Goal: Information Seeking & Learning: Learn about a topic

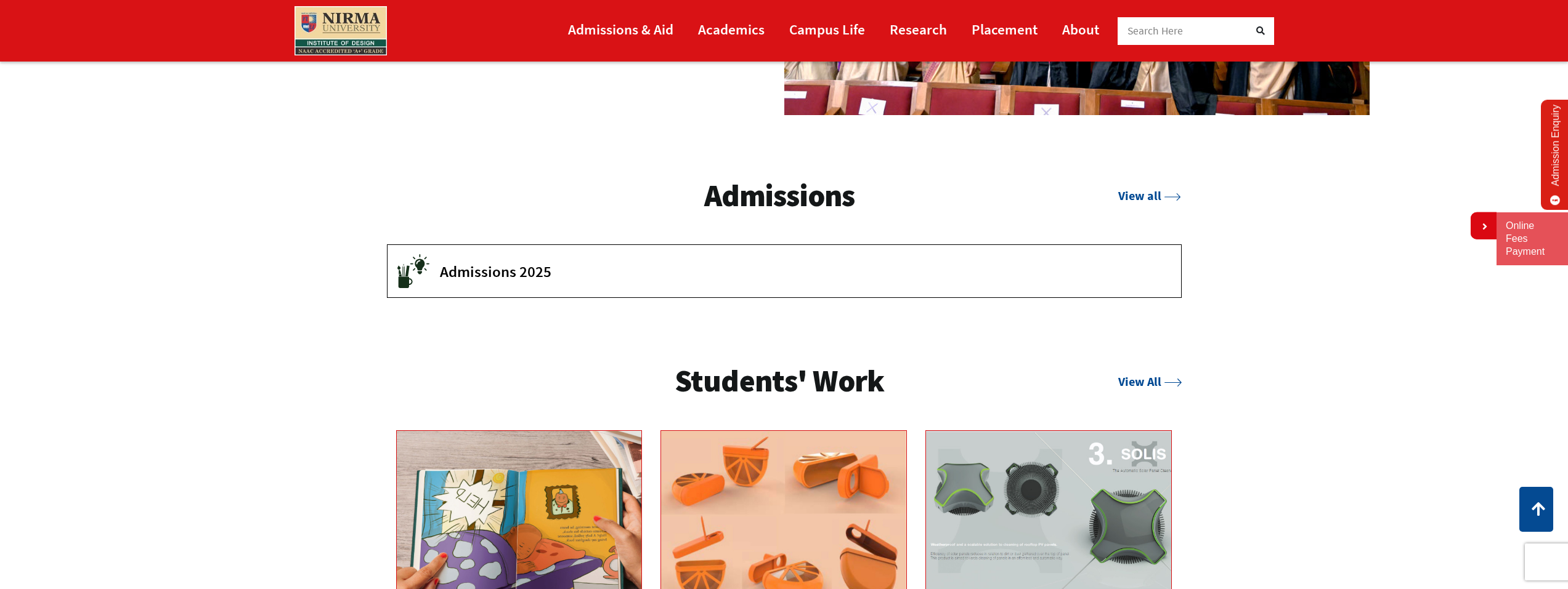
scroll to position [2278, 0]
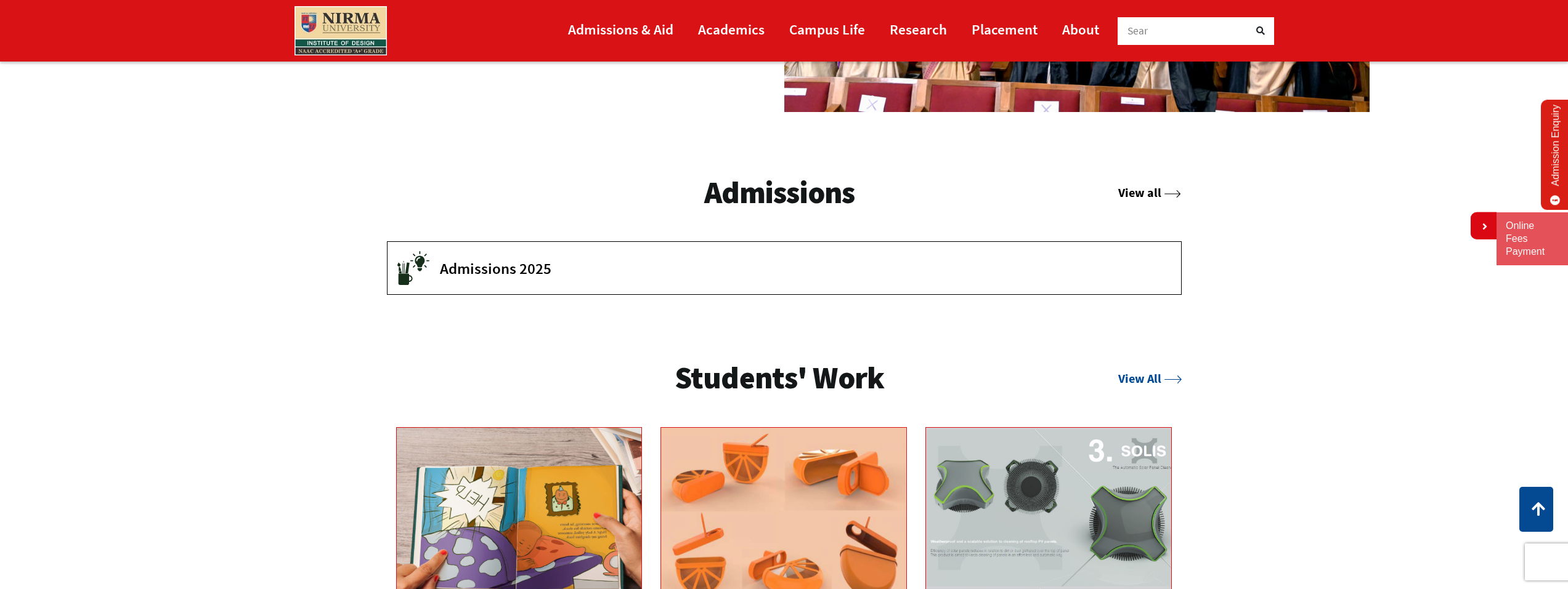
click at [1131, 193] on link "View all" at bounding box center [1149, 192] width 63 height 16
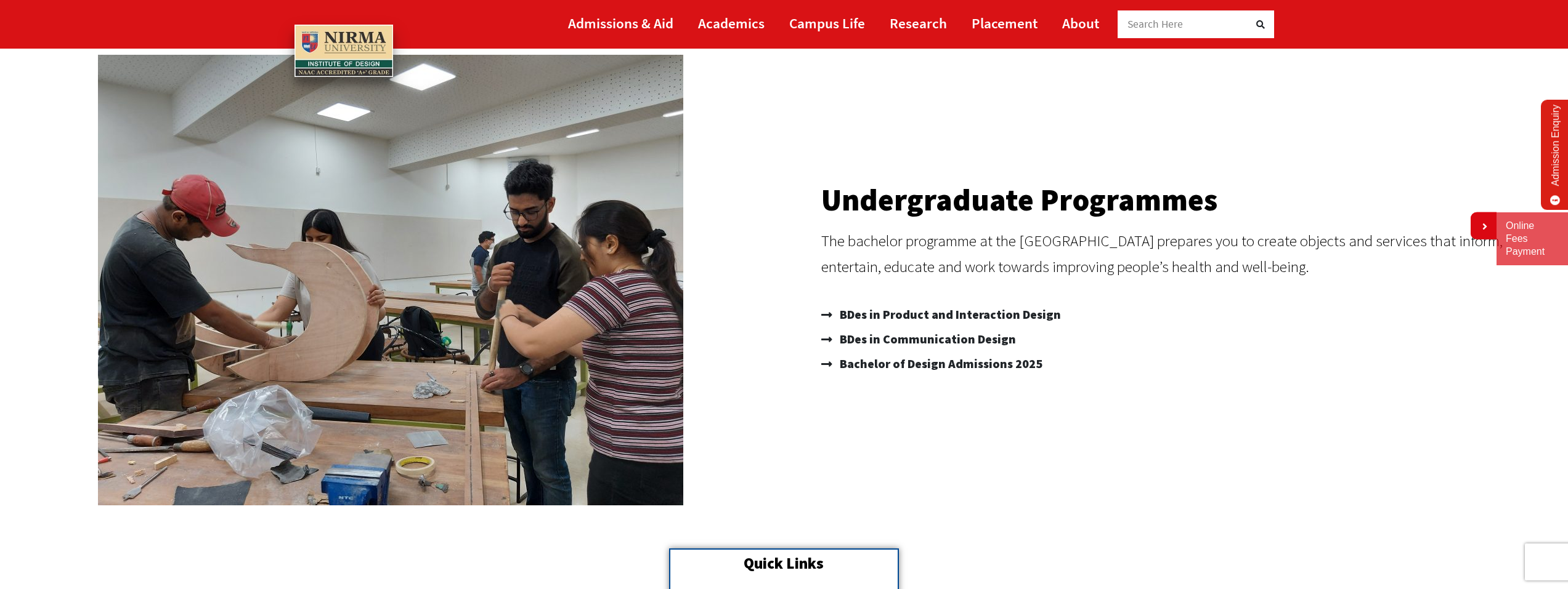
scroll to position [123, 0]
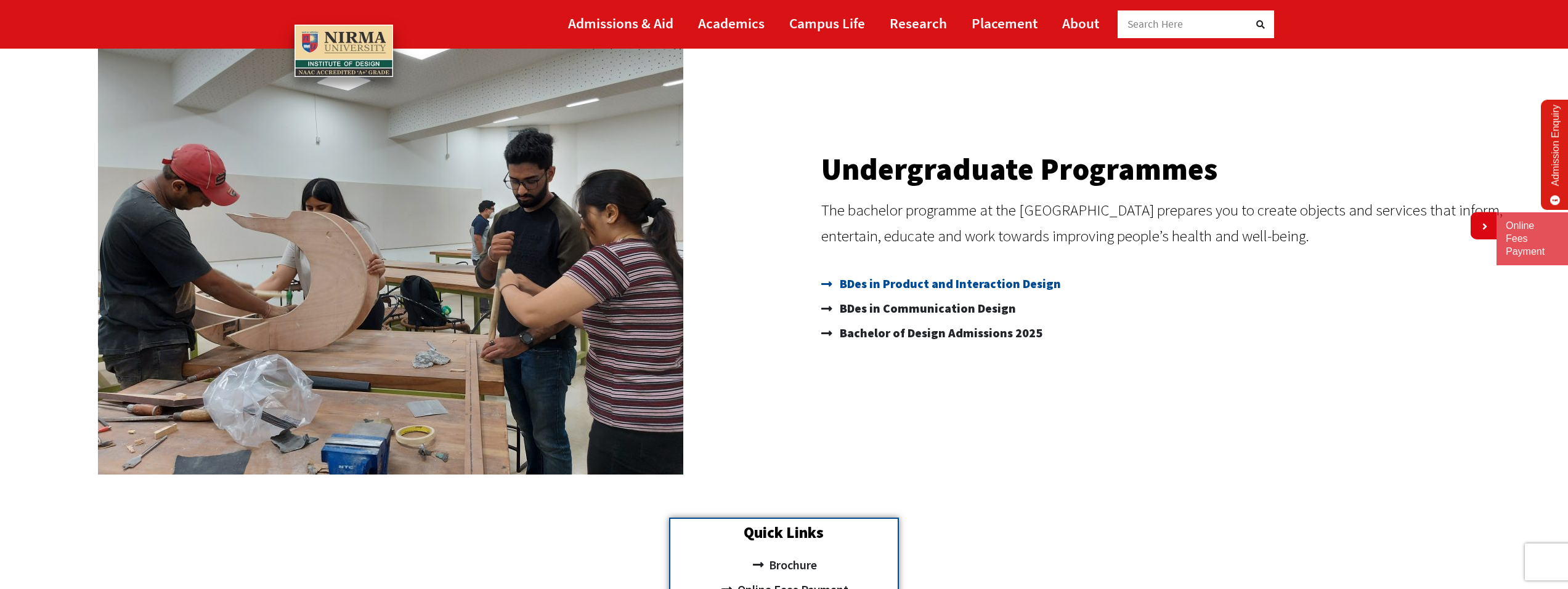
click at [927, 281] on span "BDes in Product and Interaction Design" at bounding box center [949, 283] width 224 height 24
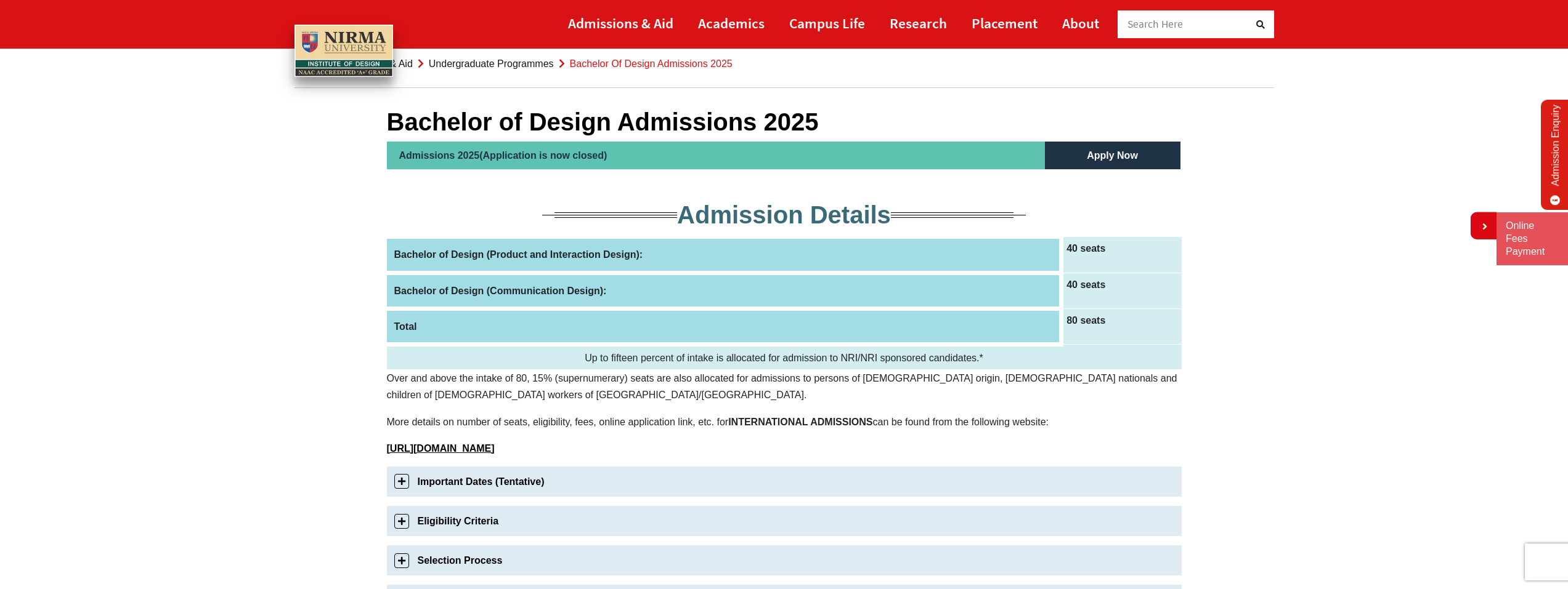
scroll to position [61, 0]
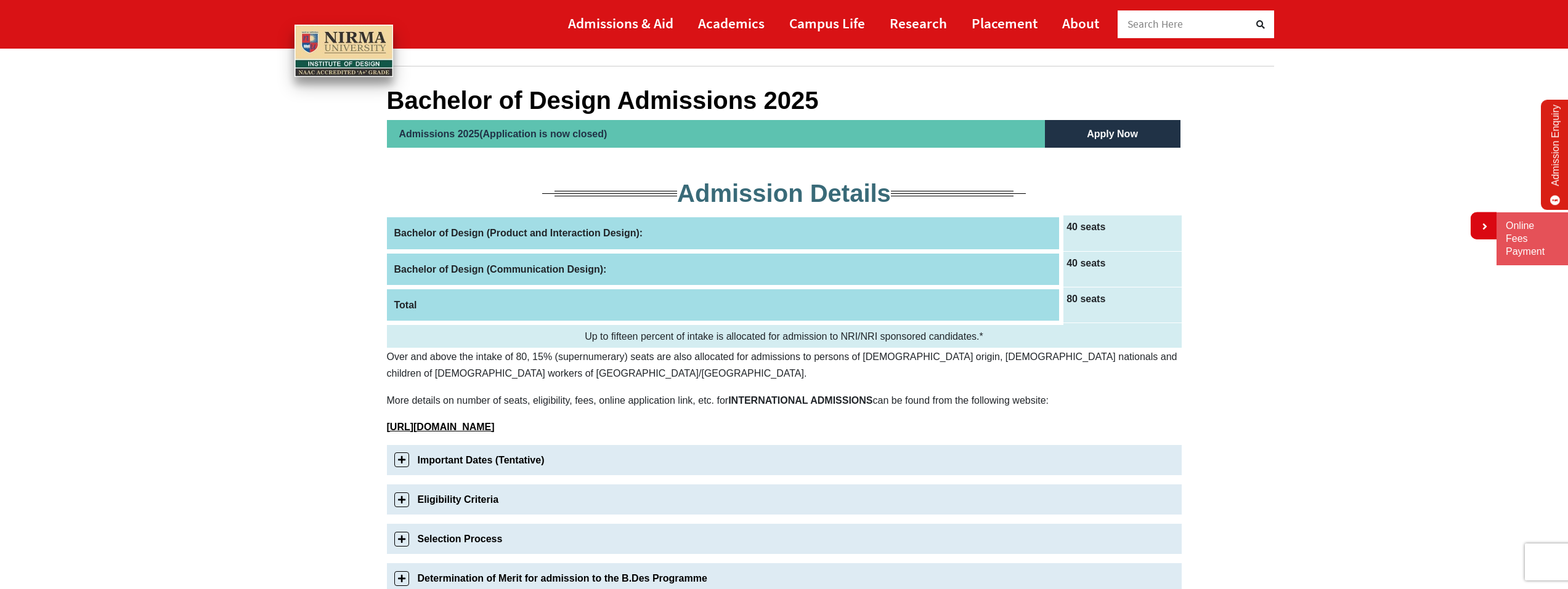
drag, startPoint x: 650, startPoint y: 132, endPoint x: 405, endPoint y: 135, distance: 245.0
click at [405, 135] on h2 "Admissions 2025(Application is now closed)" at bounding box center [715, 134] width 658 height 28
click at [359, 177] on section "Bachelor of Design Admissions 2025 Admissions 2025(Application is now closed) A…" at bounding box center [784, 551] width 1568 height 993
click at [772, 237] on th "Bachelor of Design (Product and Interaction Design):" at bounding box center [724, 233] width 675 height 36
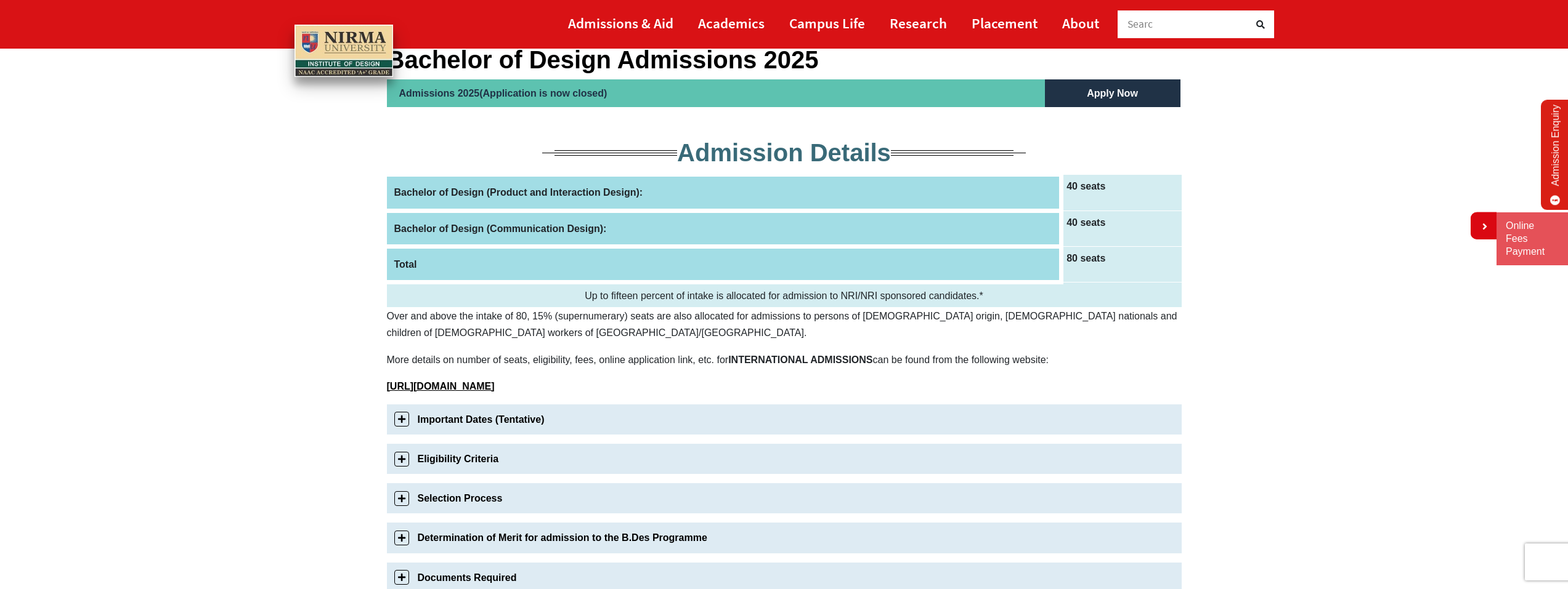
scroll to position [123, 0]
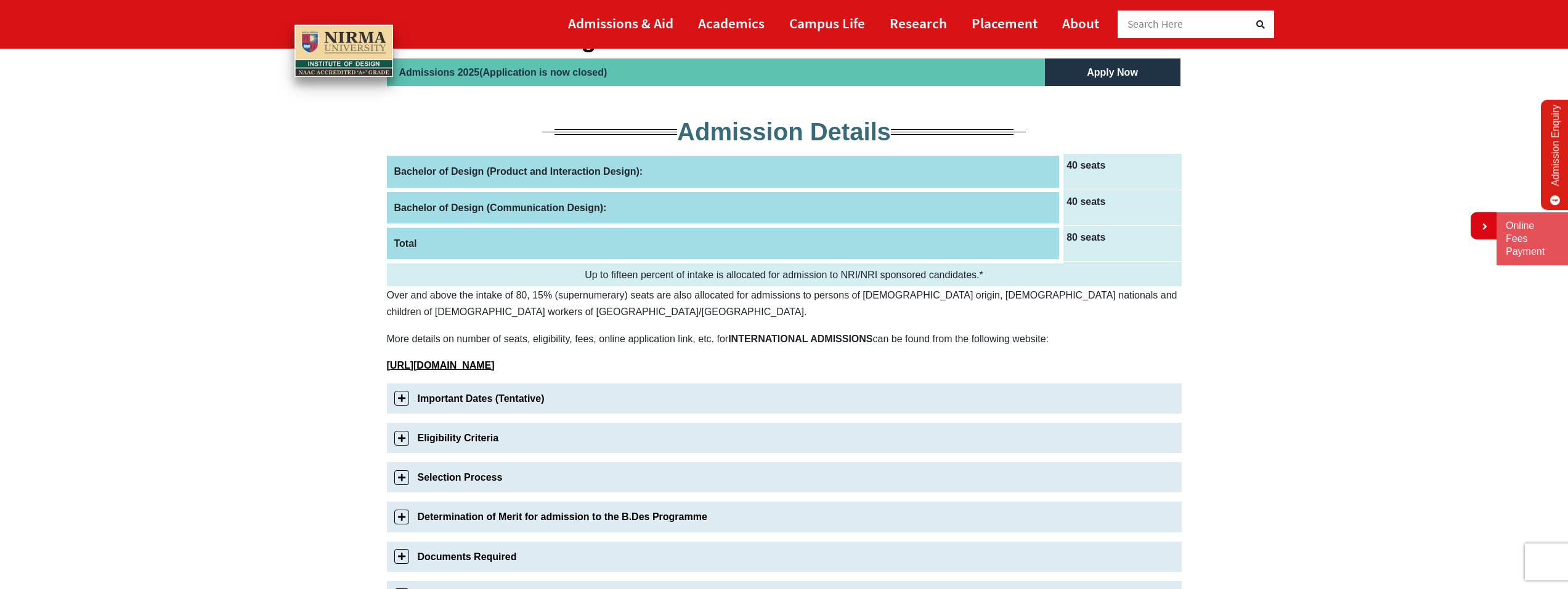
drag, startPoint x: 355, startPoint y: 295, endPoint x: 554, endPoint y: 300, distance: 199.1
click at [545, 299] on section "Bachelor of Design Admissions 2025 Admissions 2025(Application is now closed) A…" at bounding box center [784, 489] width 1568 height 993
drag, startPoint x: 567, startPoint y: 303, endPoint x: 449, endPoint y: 311, distance: 118.3
click at [449, 311] on p "Over and above the intake of 80, 15% (supernumerary) seats are also allocated f…" at bounding box center [784, 303] width 795 height 33
click at [441, 310] on p "Over and above the intake of 80, 15% (supernumerary) seats are also allocated f…" at bounding box center [784, 303] width 795 height 33
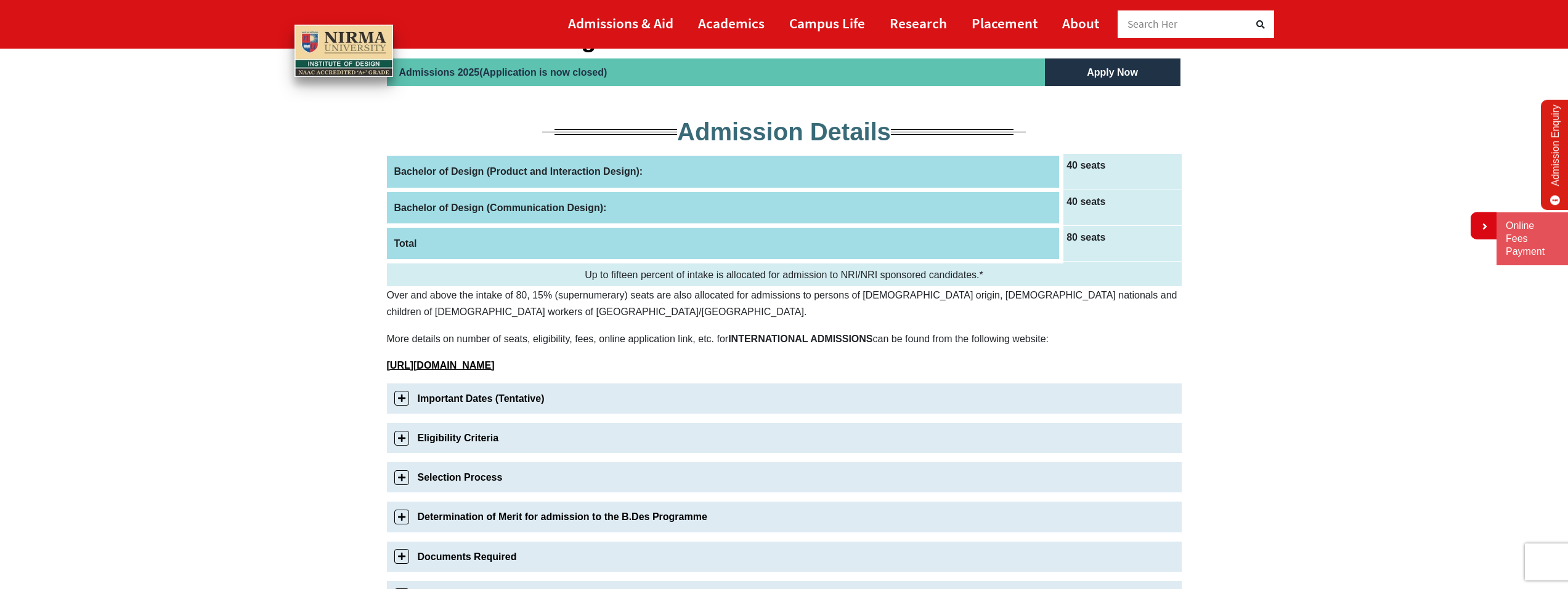
click at [524, 168] on th "Bachelor of Design (Product and Interaction Design):" at bounding box center [724, 172] width 675 height 36
click at [1092, 166] on td "40 seats" at bounding box center [1122, 172] width 120 height 36
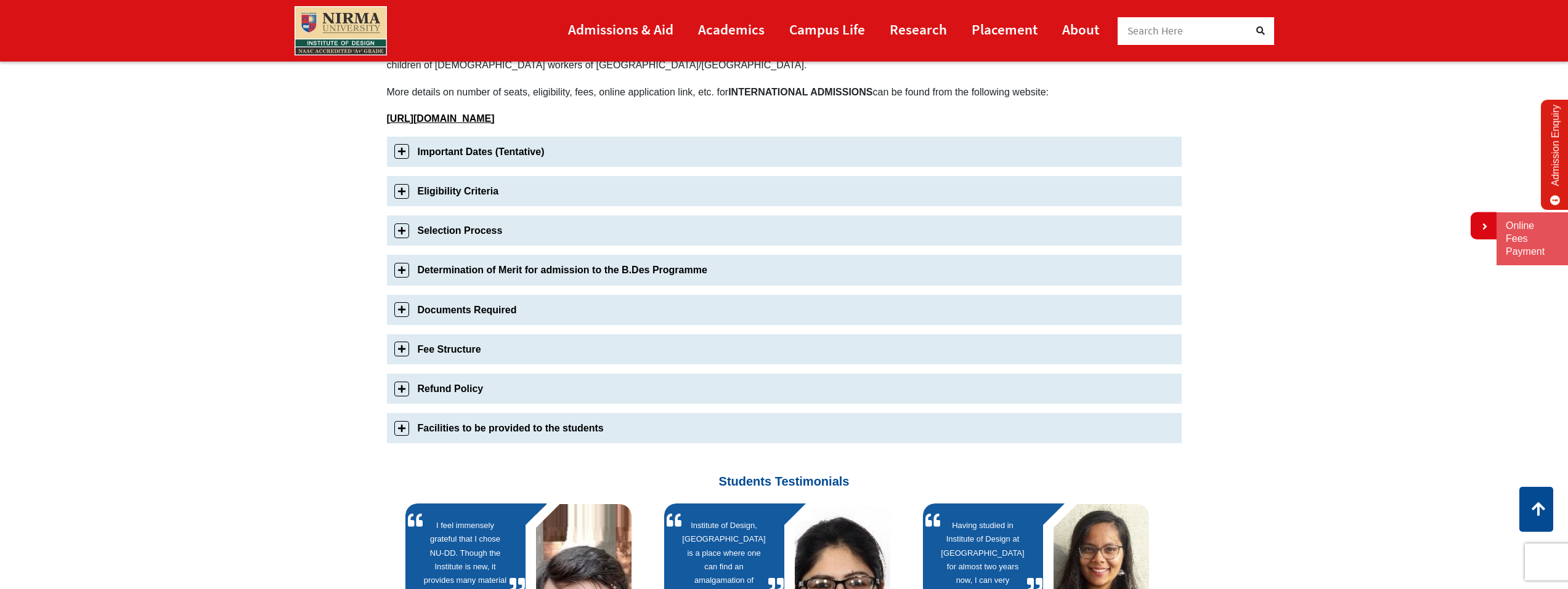
scroll to position [370, 0]
click at [402, 187] on link "Eligibility Criteria" at bounding box center [784, 192] width 795 height 30
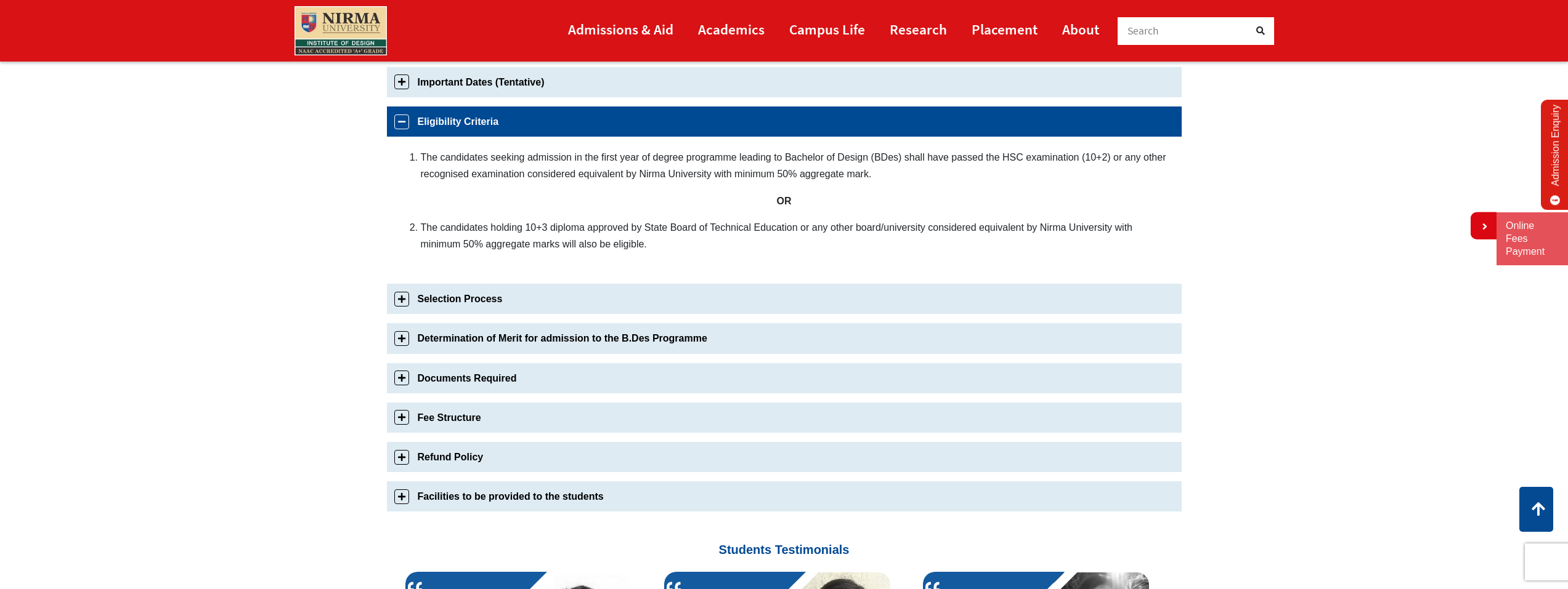
scroll to position [472, 0]
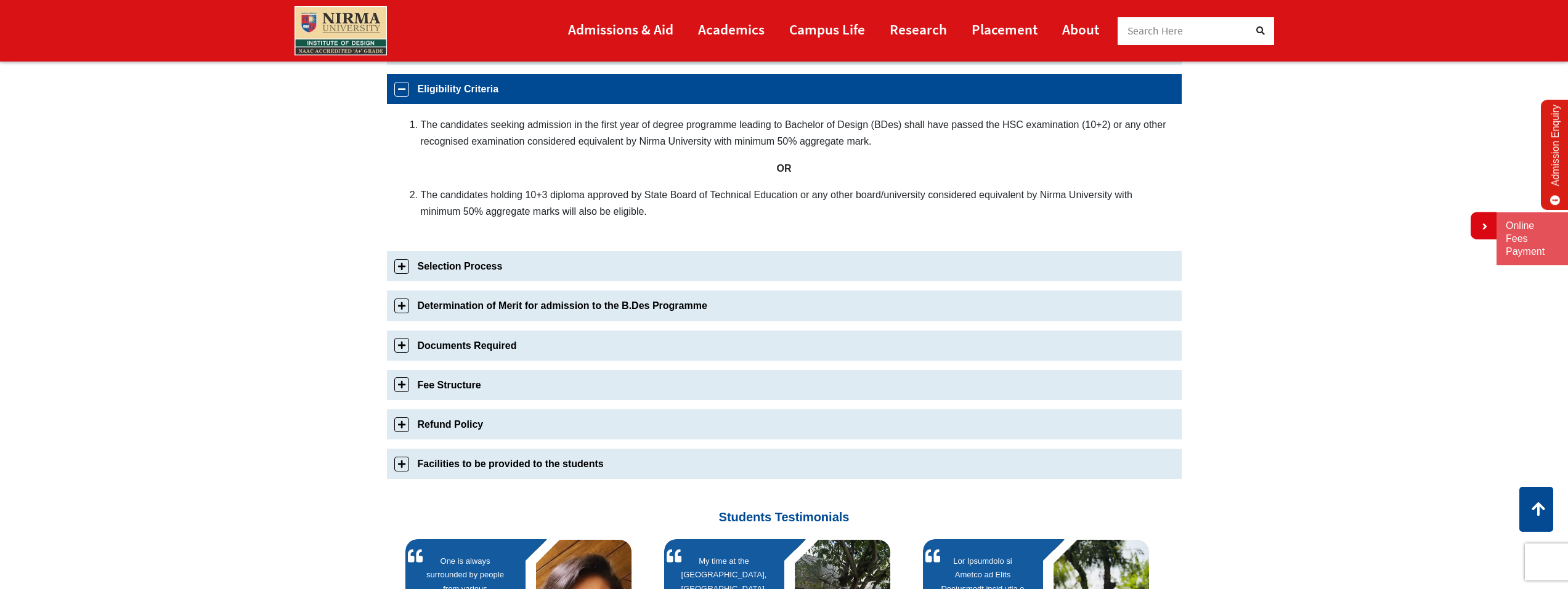
drag, startPoint x: 882, startPoint y: 142, endPoint x: 372, endPoint y: 167, distance: 510.6
click at [399, 165] on div "The candidates seeking admission in the first year of degree programme leading …" at bounding box center [784, 173] width 795 height 138
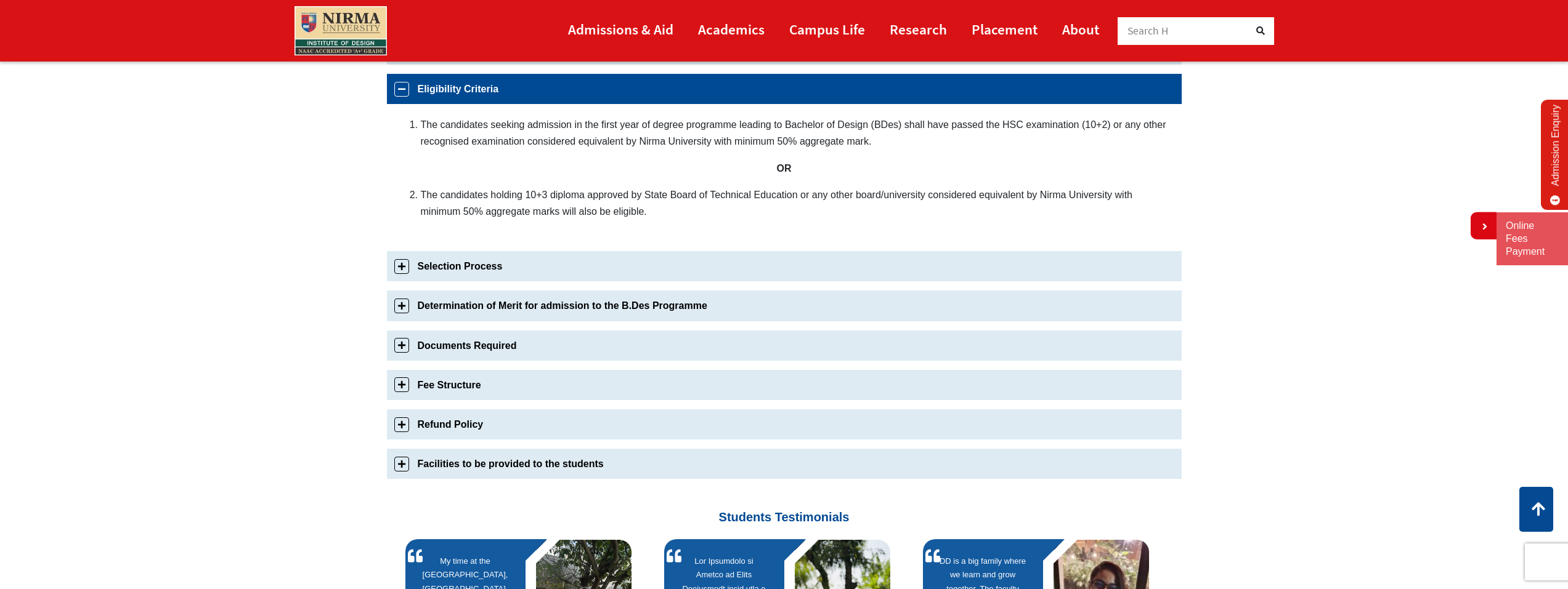
click at [186, 258] on section "Bachelor of Design Admissions 2025 Admissions 2025(Application is now closed) A…" at bounding box center [784, 209] width 1568 height 1130
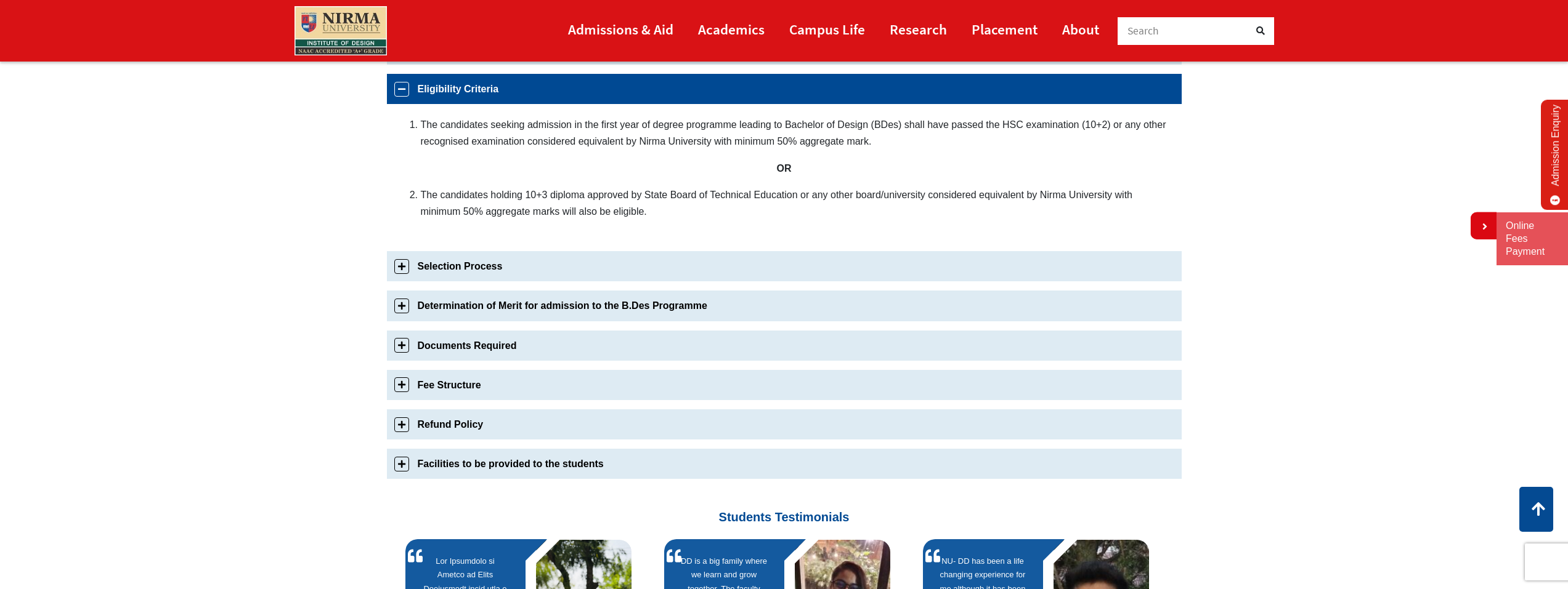
drag, startPoint x: 661, startPoint y: 211, endPoint x: 408, endPoint y: 194, distance: 253.6
click at [408, 194] on div "The candidates seeking admission in the first year of degree programme leading …" at bounding box center [784, 173] width 795 height 138
click at [296, 238] on section "Bachelor of Design Admissions 2025 Admissions 2025(Application is now closed) A…" at bounding box center [784, 209] width 1568 height 1130
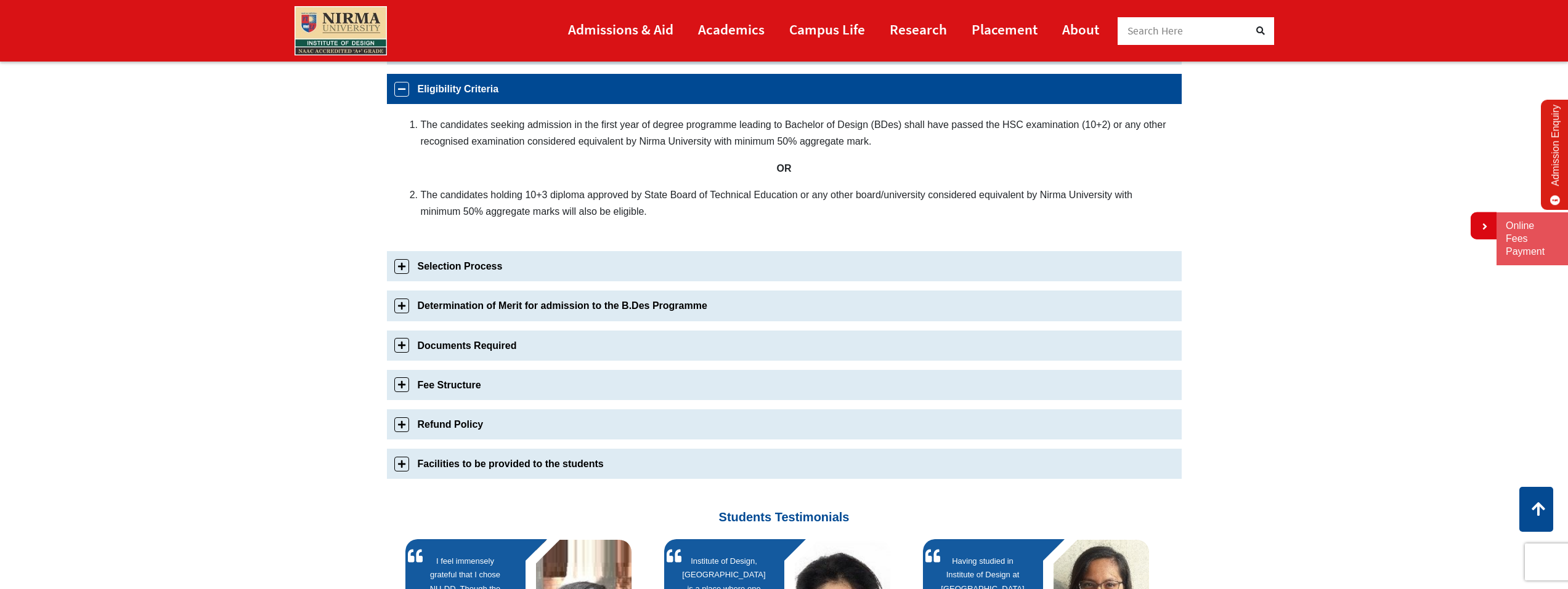
click at [404, 385] on link "Fee Structure" at bounding box center [784, 385] width 795 height 30
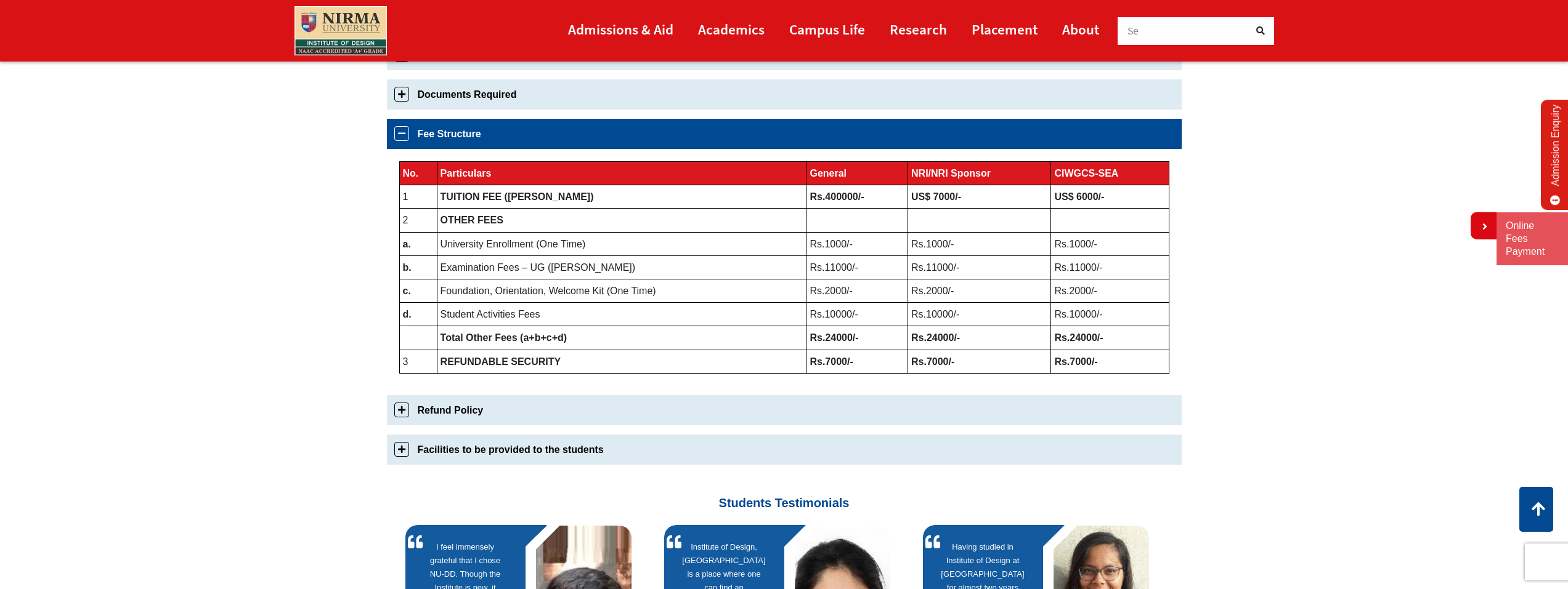
scroll to position [630, 0]
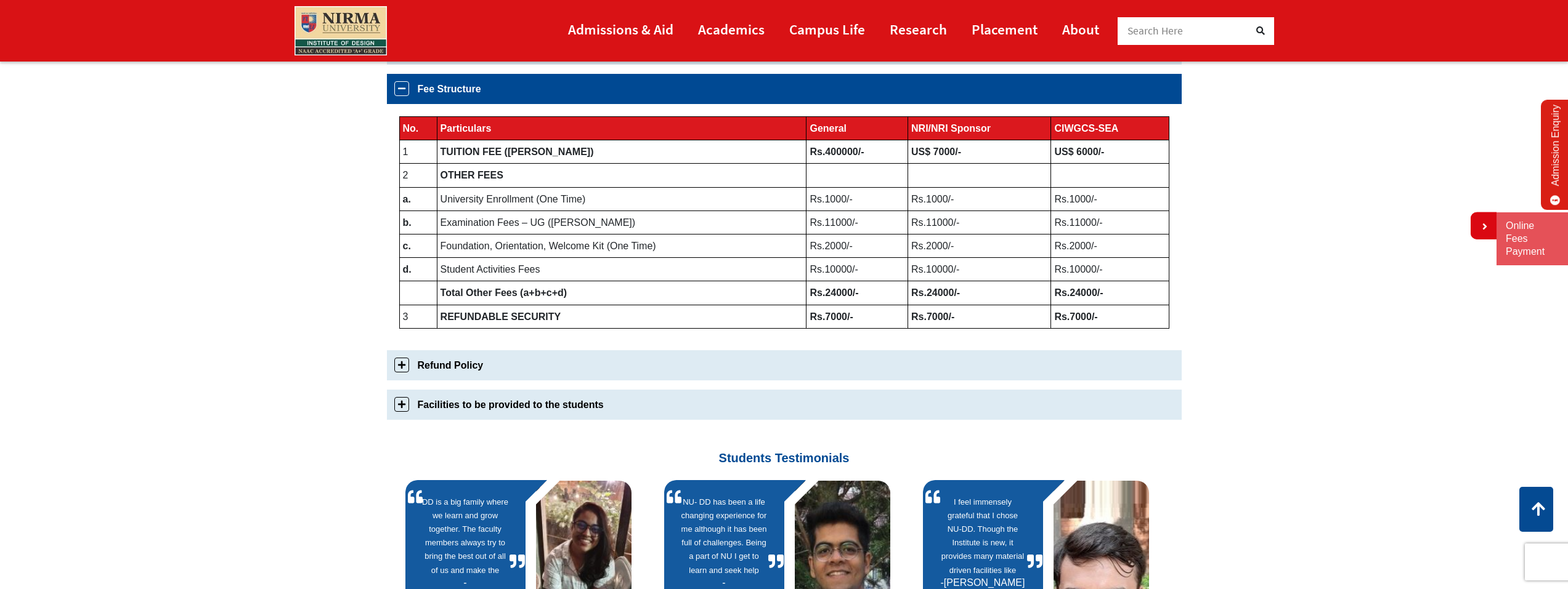
drag, startPoint x: 816, startPoint y: 153, endPoint x: 831, endPoint y: 152, distance: 15.0
click at [831, 152] on b "Rs.400000/-" at bounding box center [836, 152] width 54 height 11
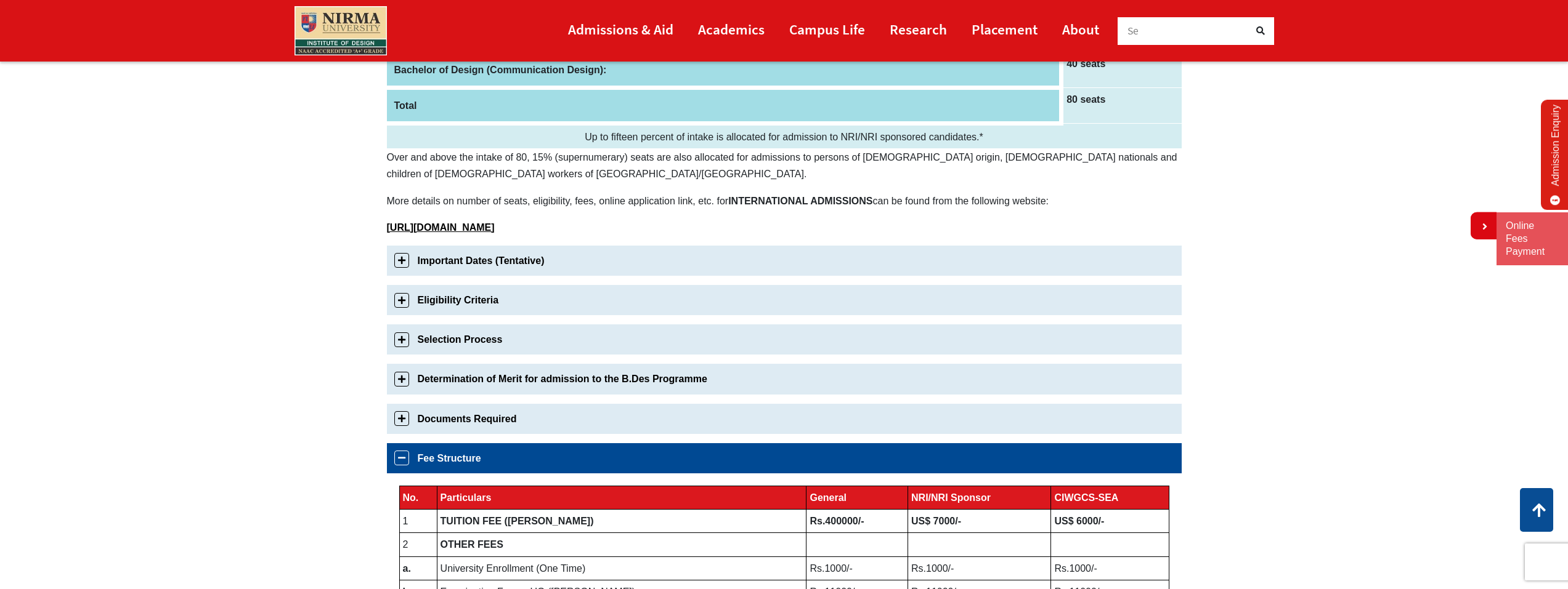
scroll to position [508, 0]
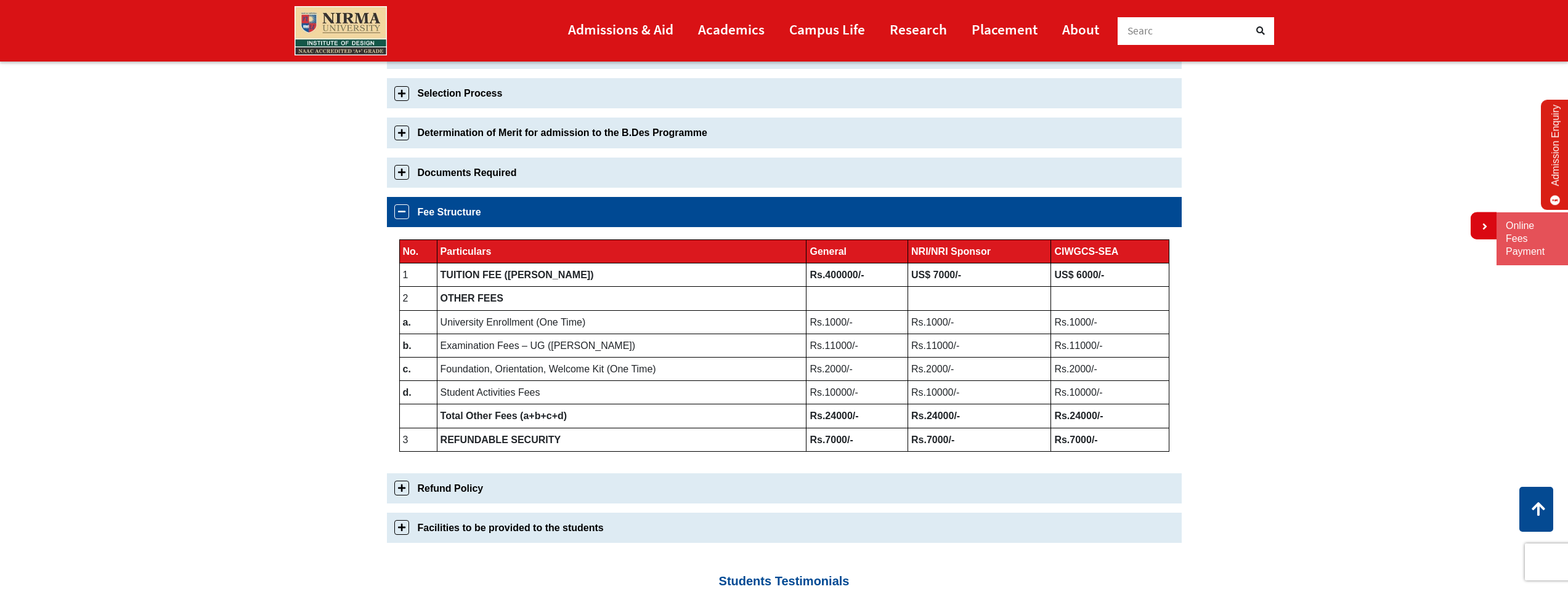
drag, startPoint x: 848, startPoint y: 279, endPoint x: 789, endPoint y: 278, distance: 59.0
click at [806, 277] on td "Rs.400000/-" at bounding box center [857, 275] width 102 height 23
click at [95, 336] on section "Bachelor of Design Admissions 2025 Admissions 2025(Application is now closed) A…" at bounding box center [784, 224] width 1568 height 1229
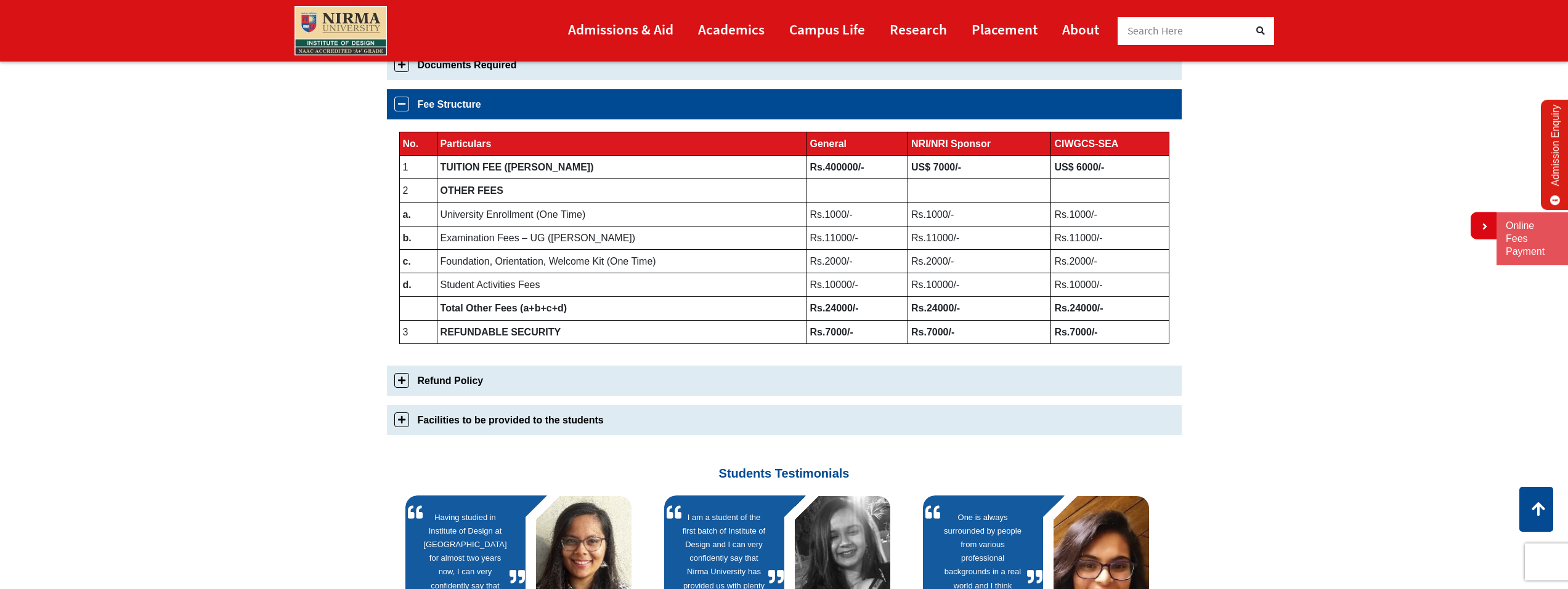
scroll to position [630, 0]
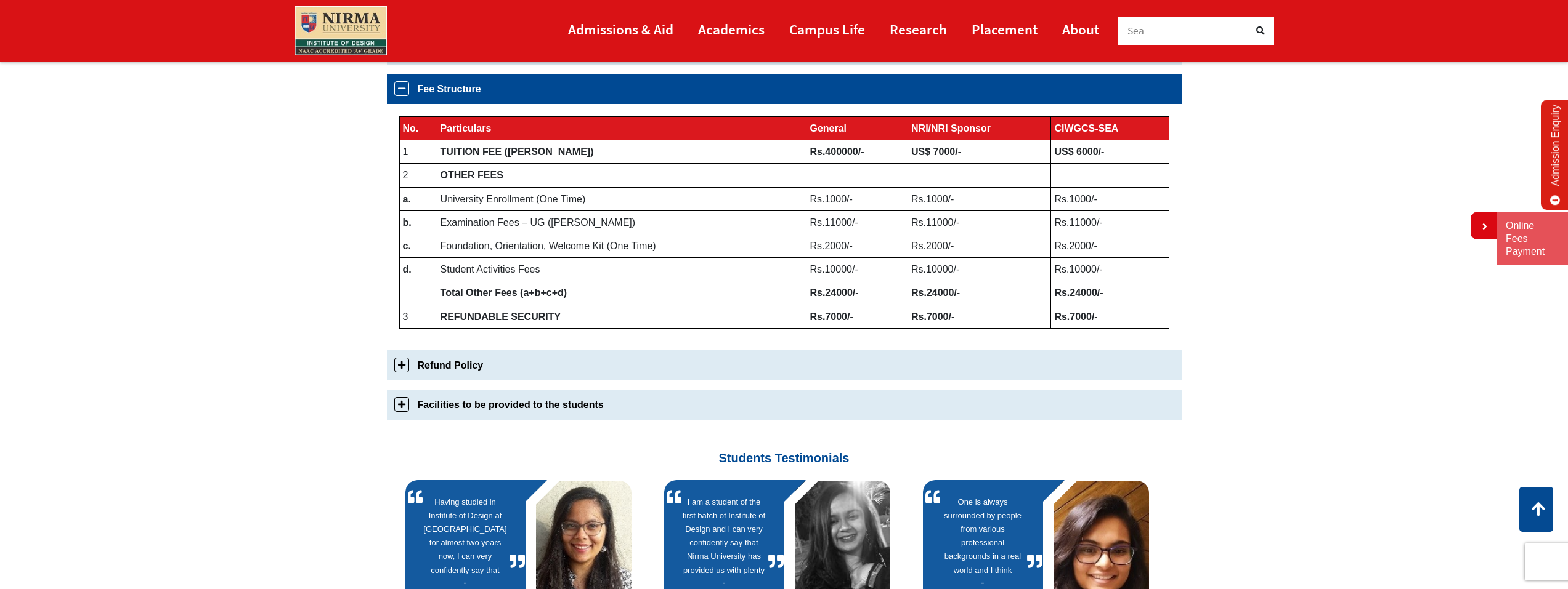
click at [406, 374] on link "Refund Policy" at bounding box center [784, 365] width 795 height 30
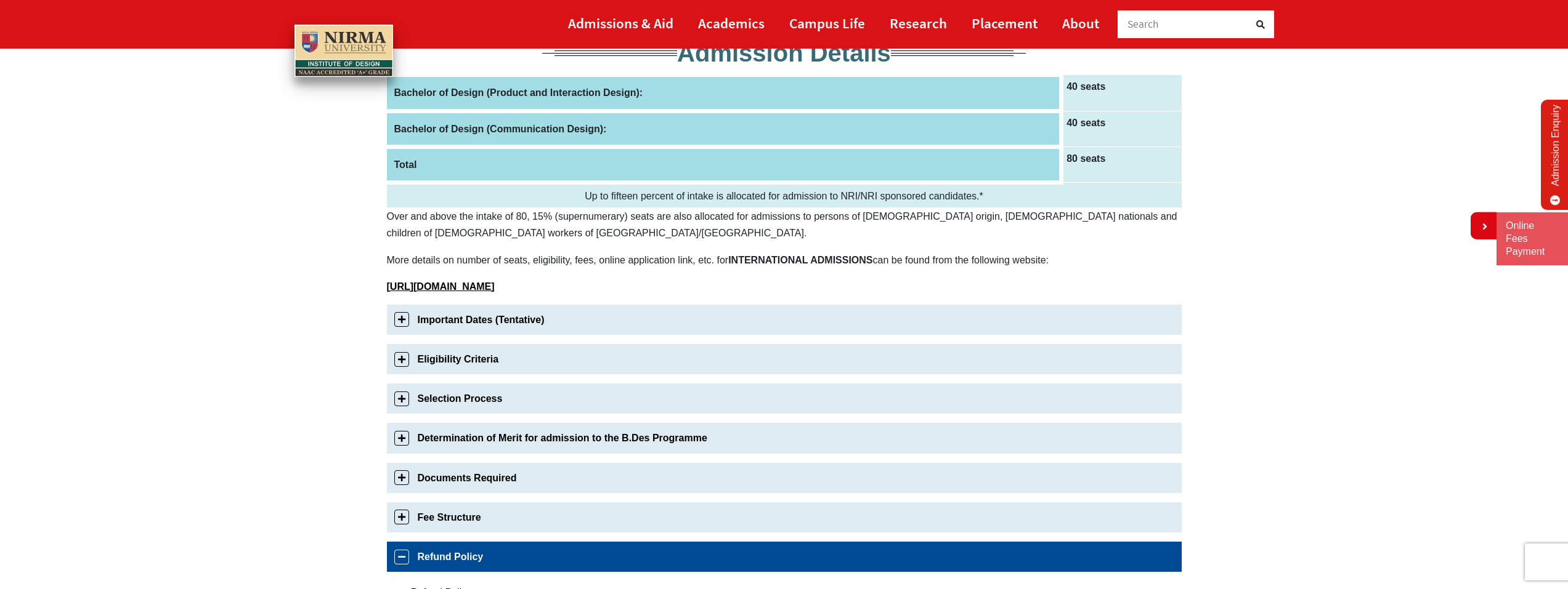
scroll to position [370, 0]
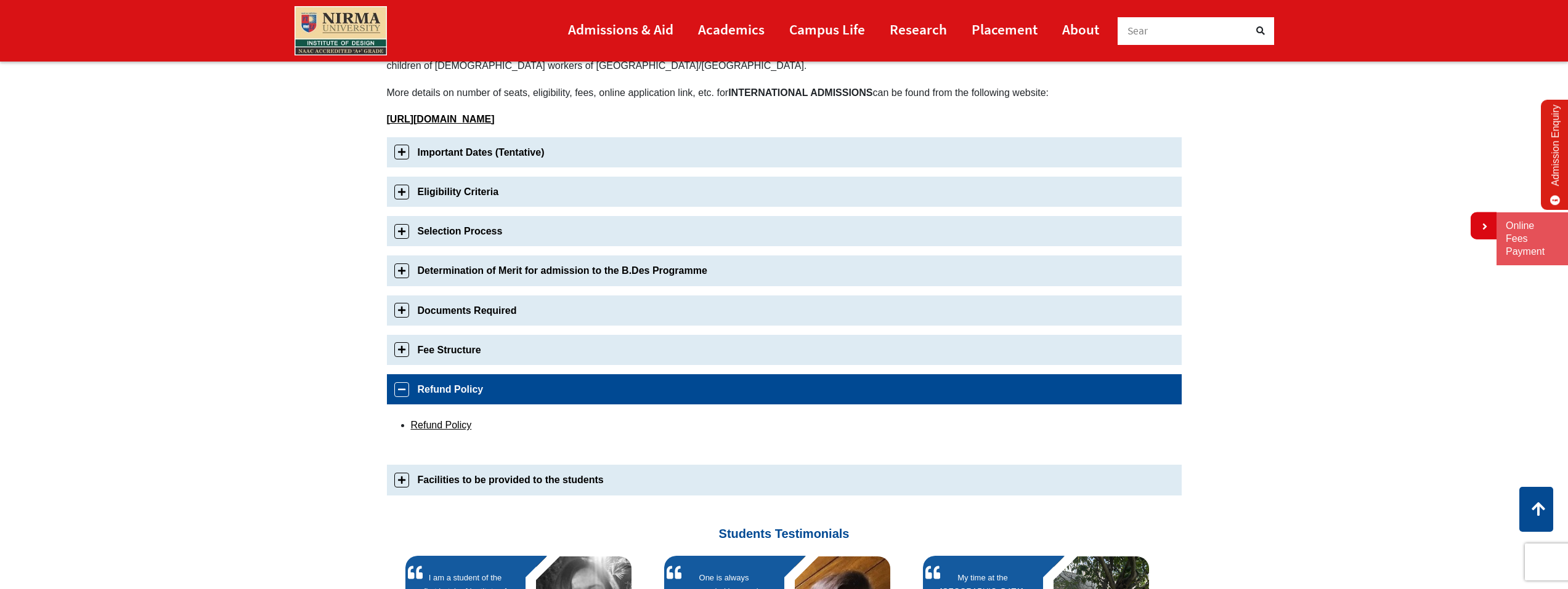
click at [401, 311] on link "Documents Required" at bounding box center [784, 311] width 795 height 30
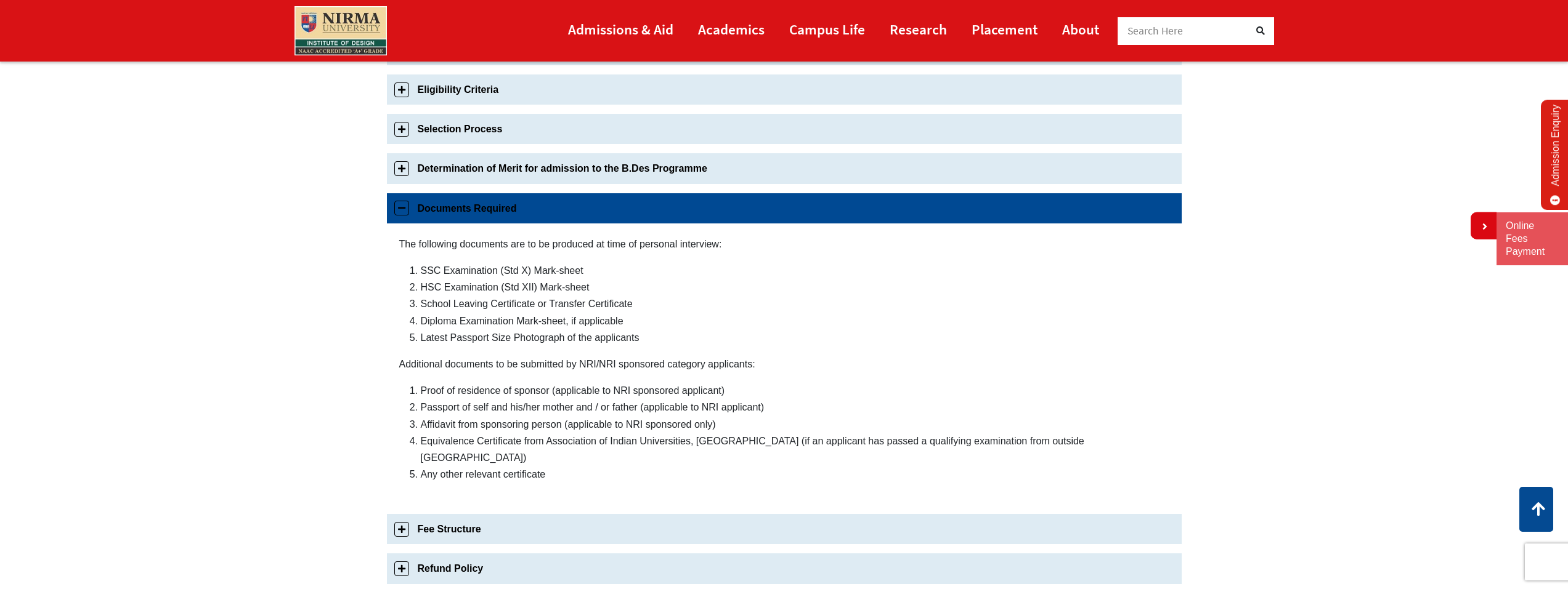
scroll to position [468, 0]
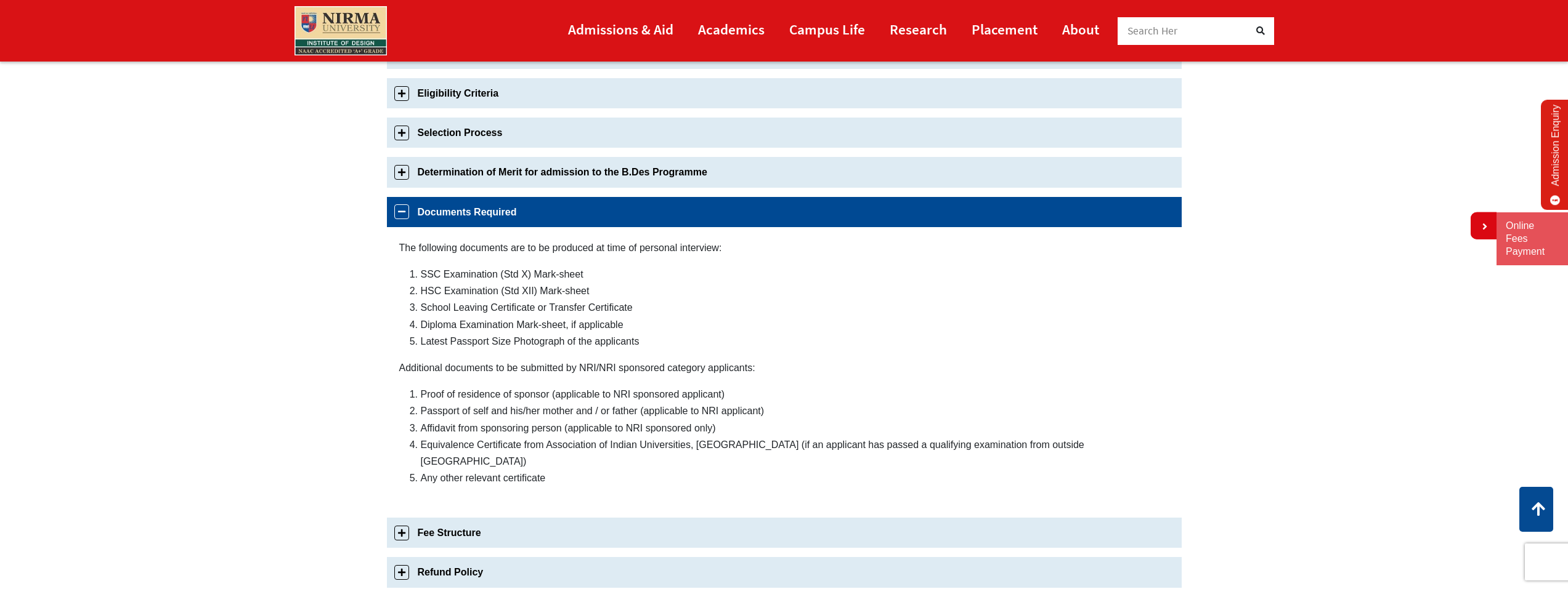
click at [405, 178] on link "Determination of Merit for admission to the B.Des Programme" at bounding box center [784, 172] width 795 height 30
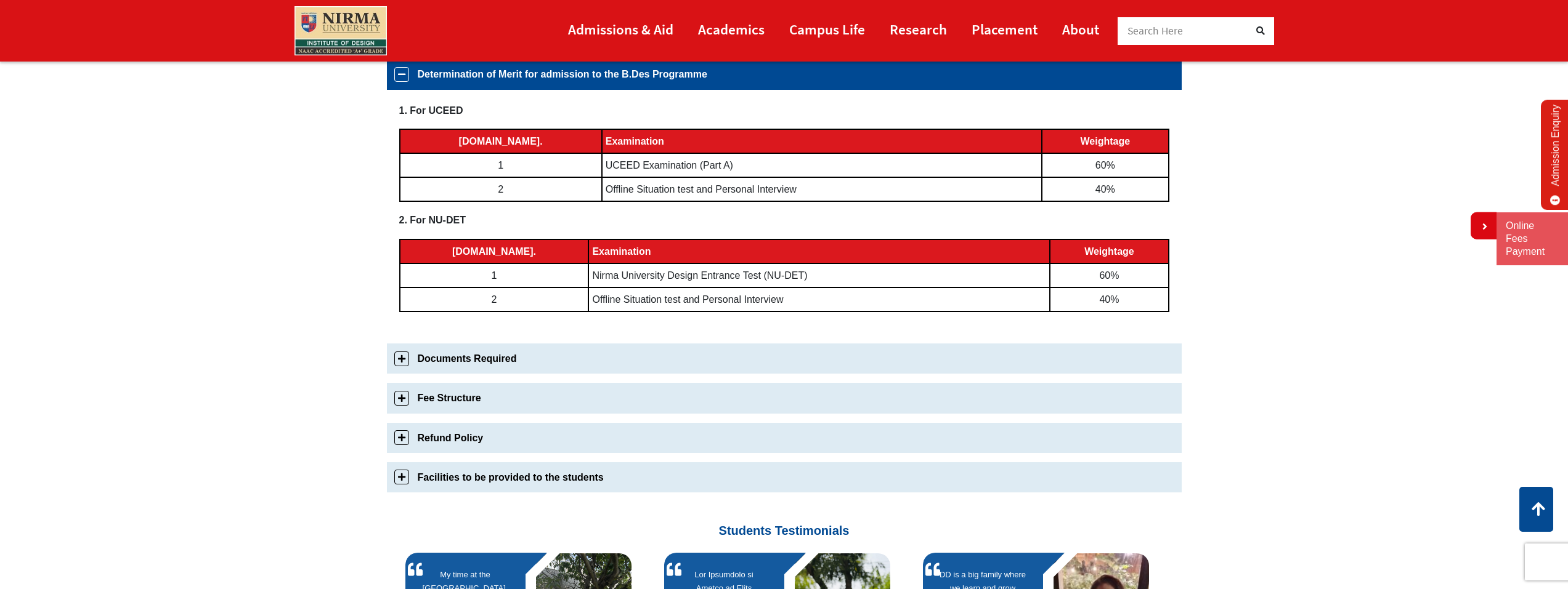
scroll to position [613, 0]
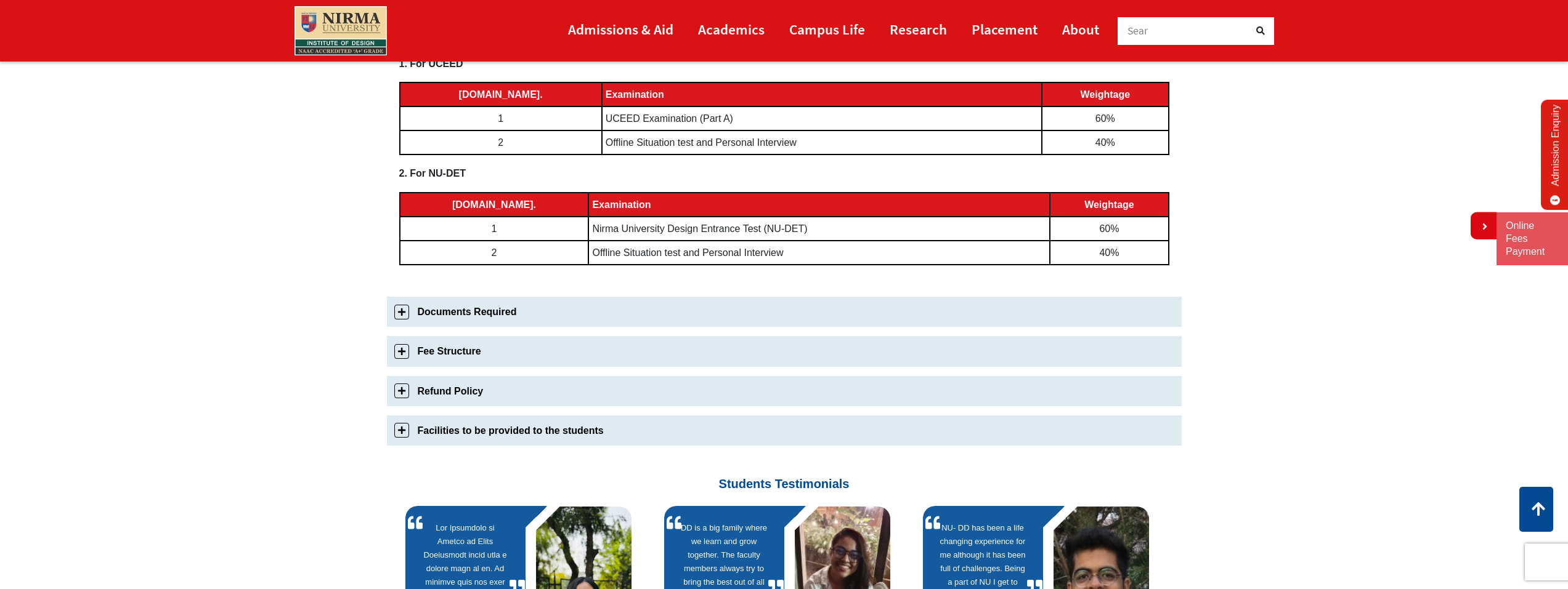
click at [402, 355] on link "Fee Structure" at bounding box center [784, 352] width 795 height 30
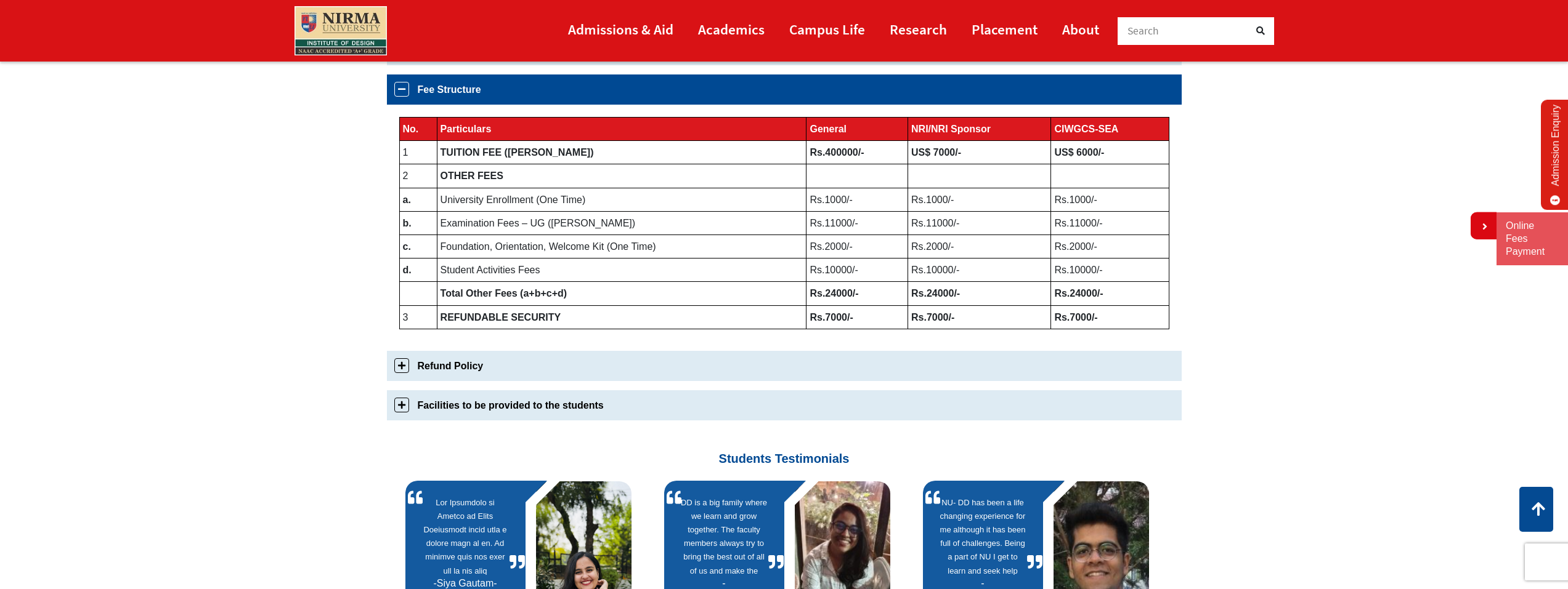
scroll to position [630, 0]
drag, startPoint x: 796, startPoint y: 145, endPoint x: 1117, endPoint y: 313, distance: 362.3
click at [1018, 318] on tbody "No. Particulars General NRI/NRI Sponsor CIWGCS-SEA 1 TUITION FEE (Per Annum) Rs…" at bounding box center [784, 223] width 769 height 212
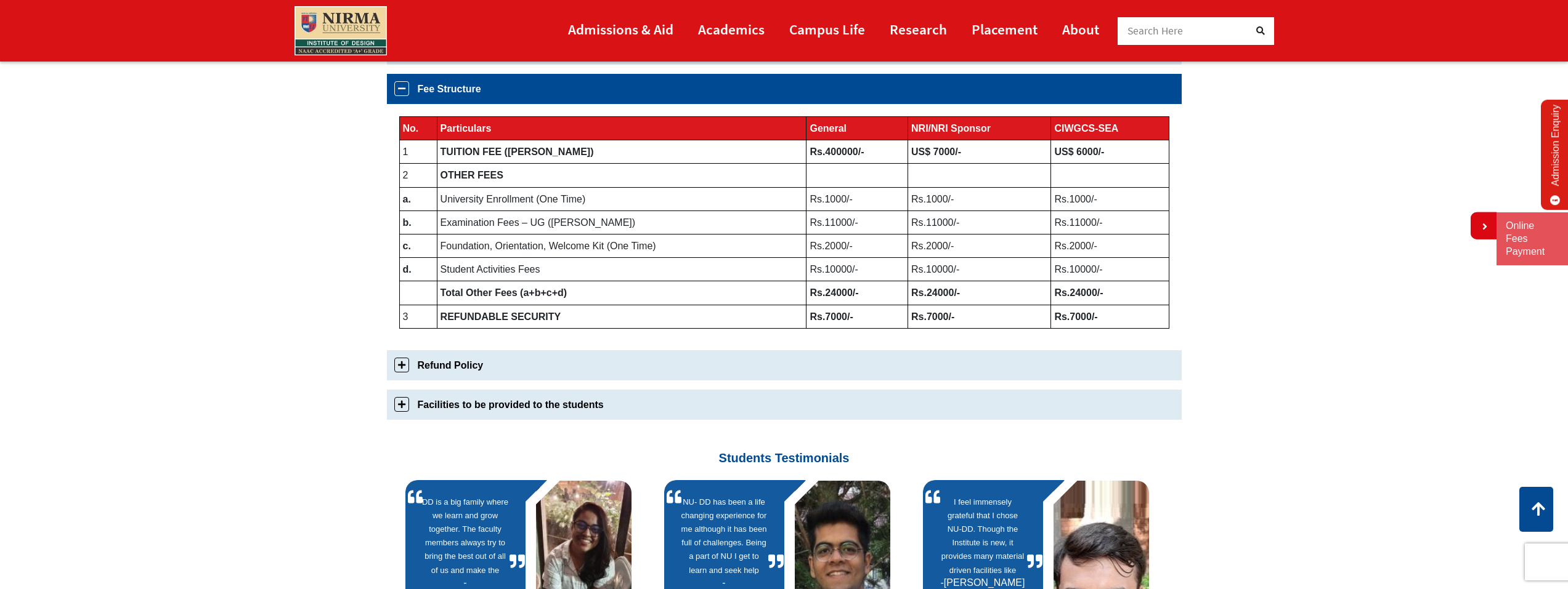
drag, startPoint x: 1118, startPoint y: 313, endPoint x: 434, endPoint y: 181, distance: 696.6
click at [471, 188] on tbody "No. Particulars General NRI/NRI Sponsor CIWGCS-SEA 1 TUITION FEE (Per Annum) Rs…" at bounding box center [784, 223] width 769 height 212
click at [307, 227] on section "Bachelor of Design Admissions 2025 Admissions 2025(Application is now closed) A…" at bounding box center [784, 101] width 1568 height 1229
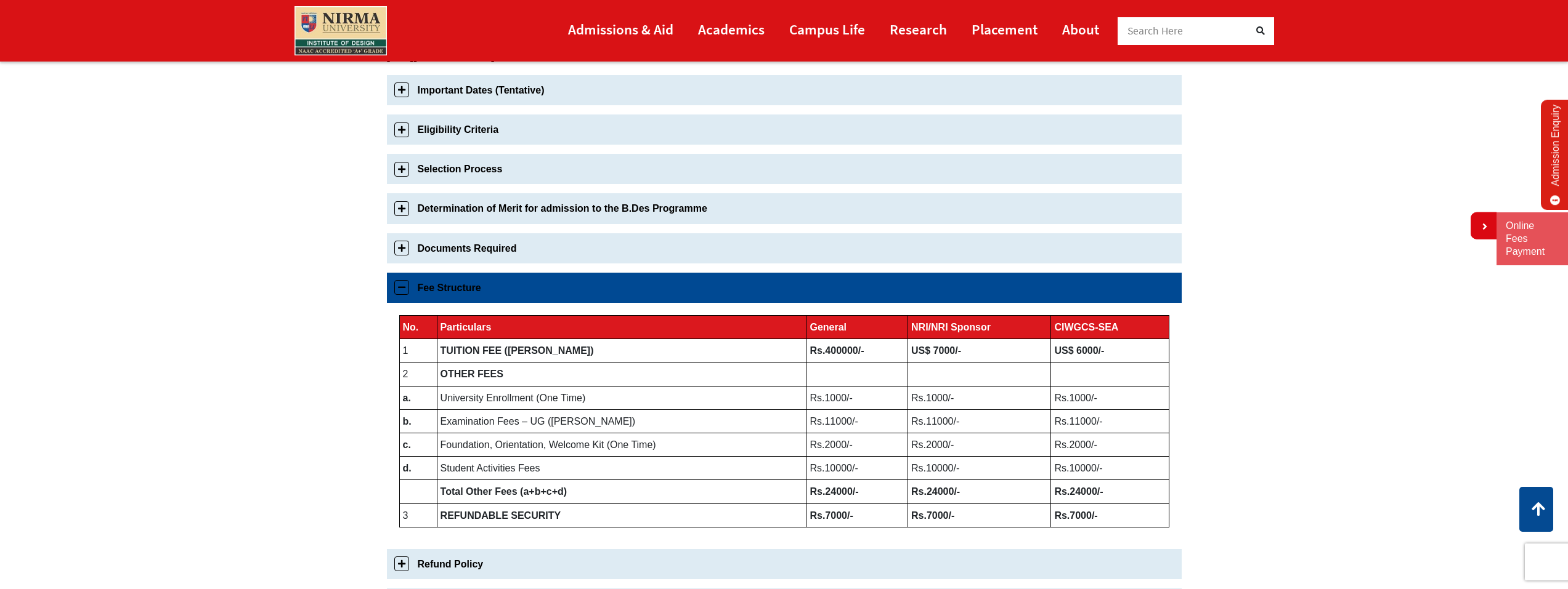
scroll to position [431, 0]
click at [397, 251] on link "Documents Required" at bounding box center [784, 249] width 795 height 30
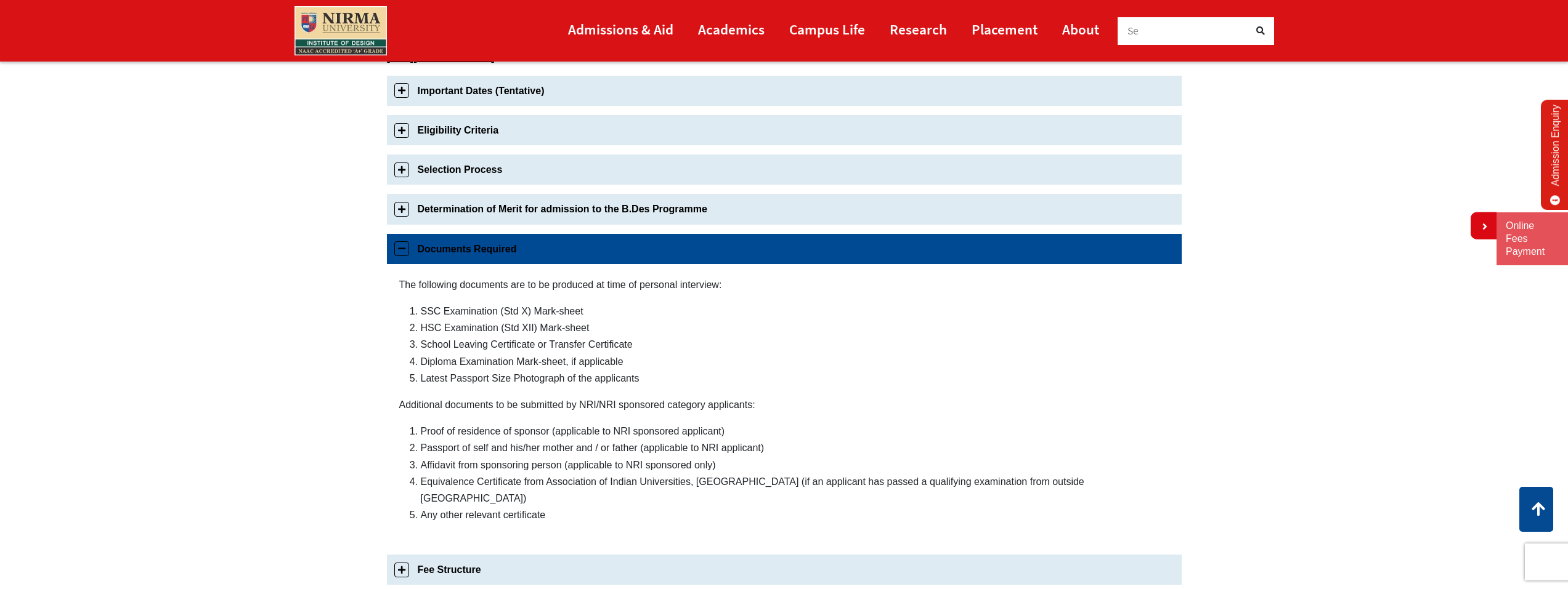
click at [397, 251] on link "Documents Required" at bounding box center [784, 249] width 795 height 30
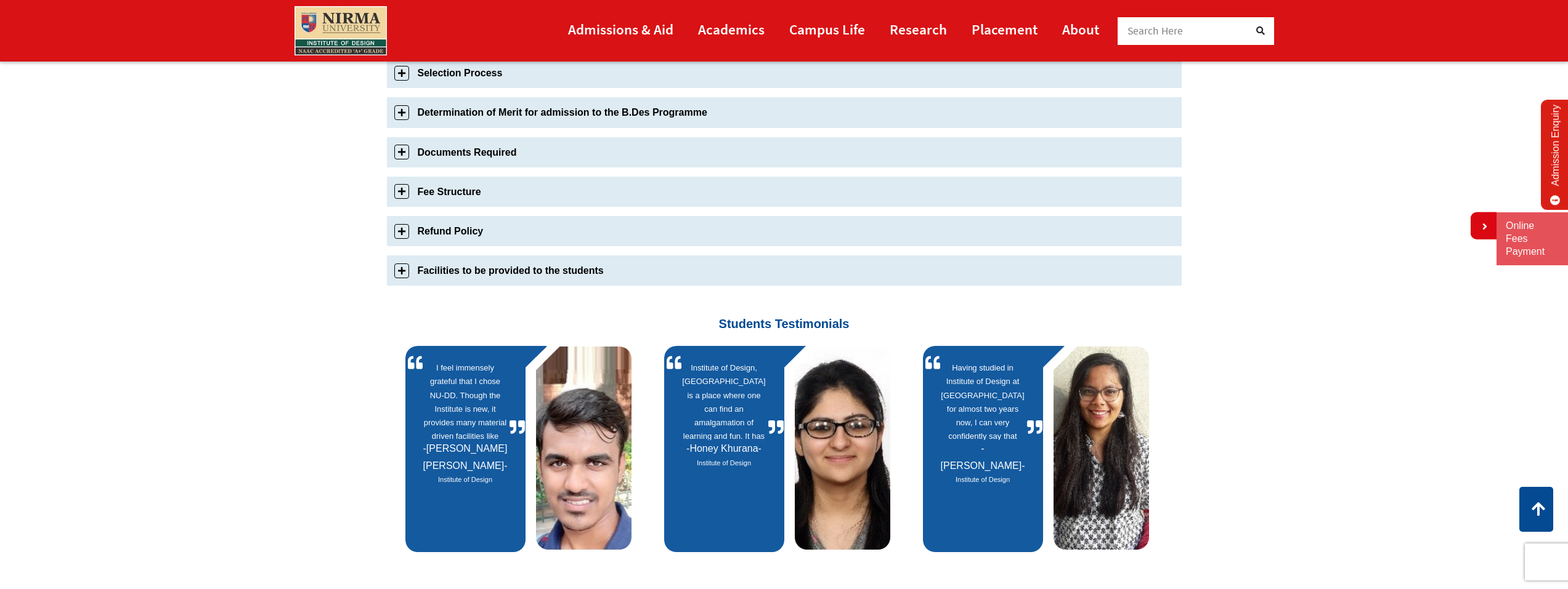
scroll to position [468, 0]
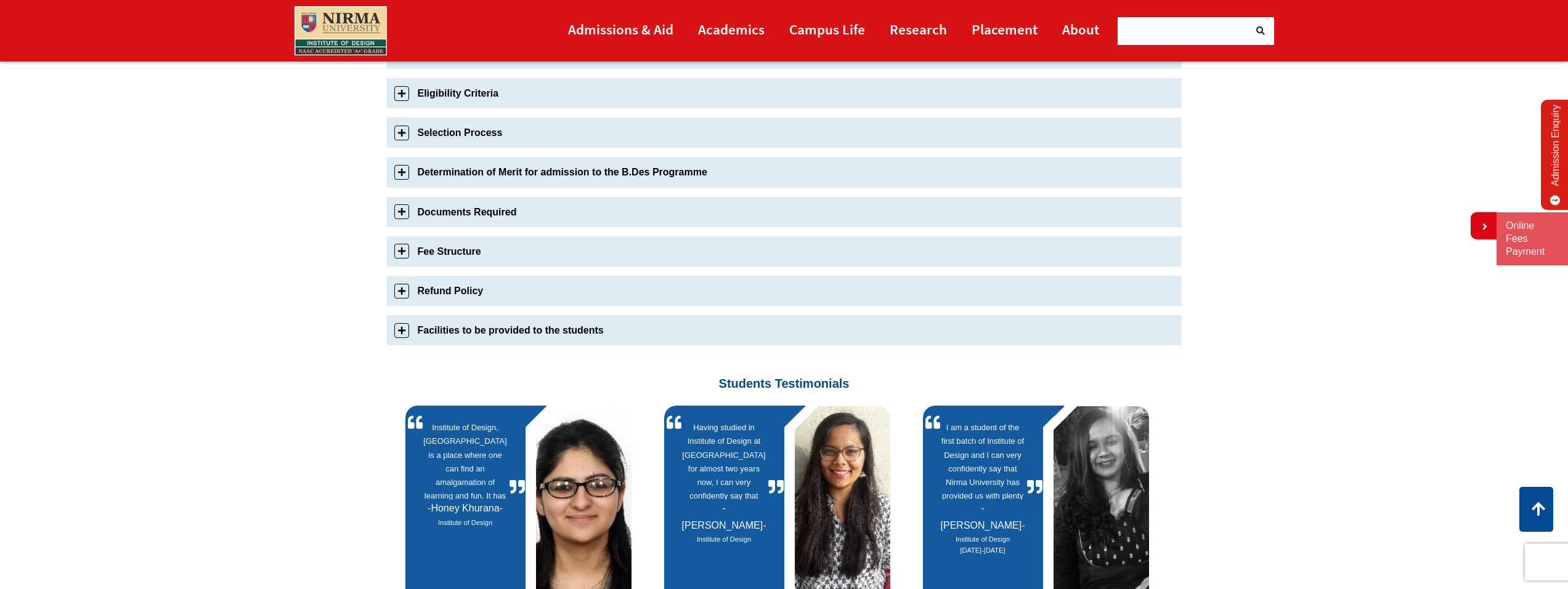
click at [403, 285] on link "Refund Policy" at bounding box center [784, 291] width 795 height 30
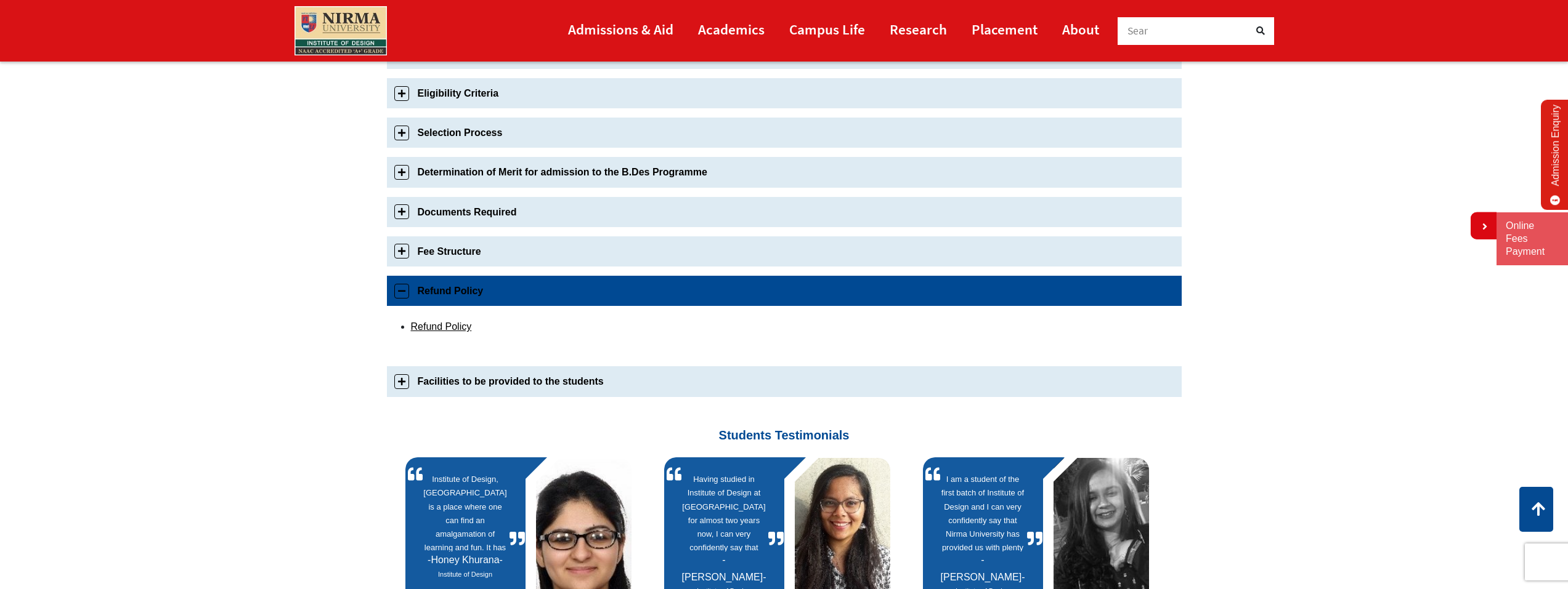
click at [403, 285] on link "Refund Policy" at bounding box center [784, 291] width 795 height 30
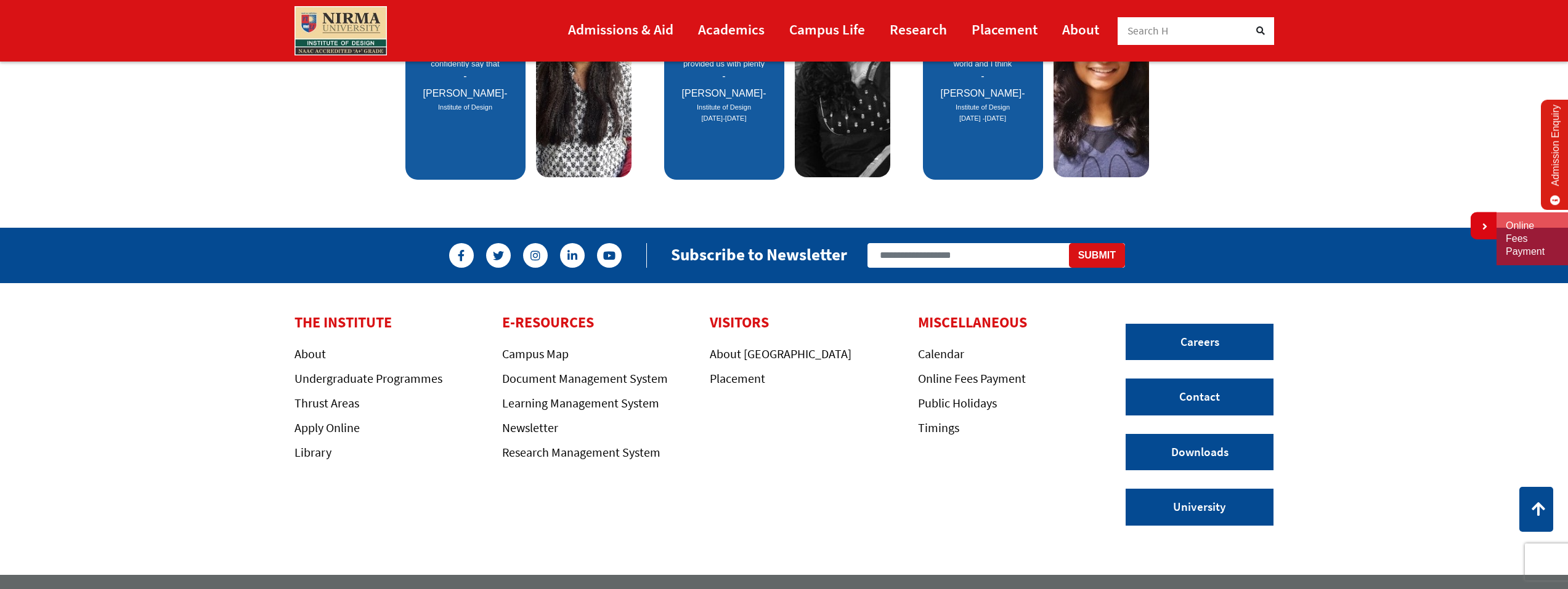
scroll to position [936, 0]
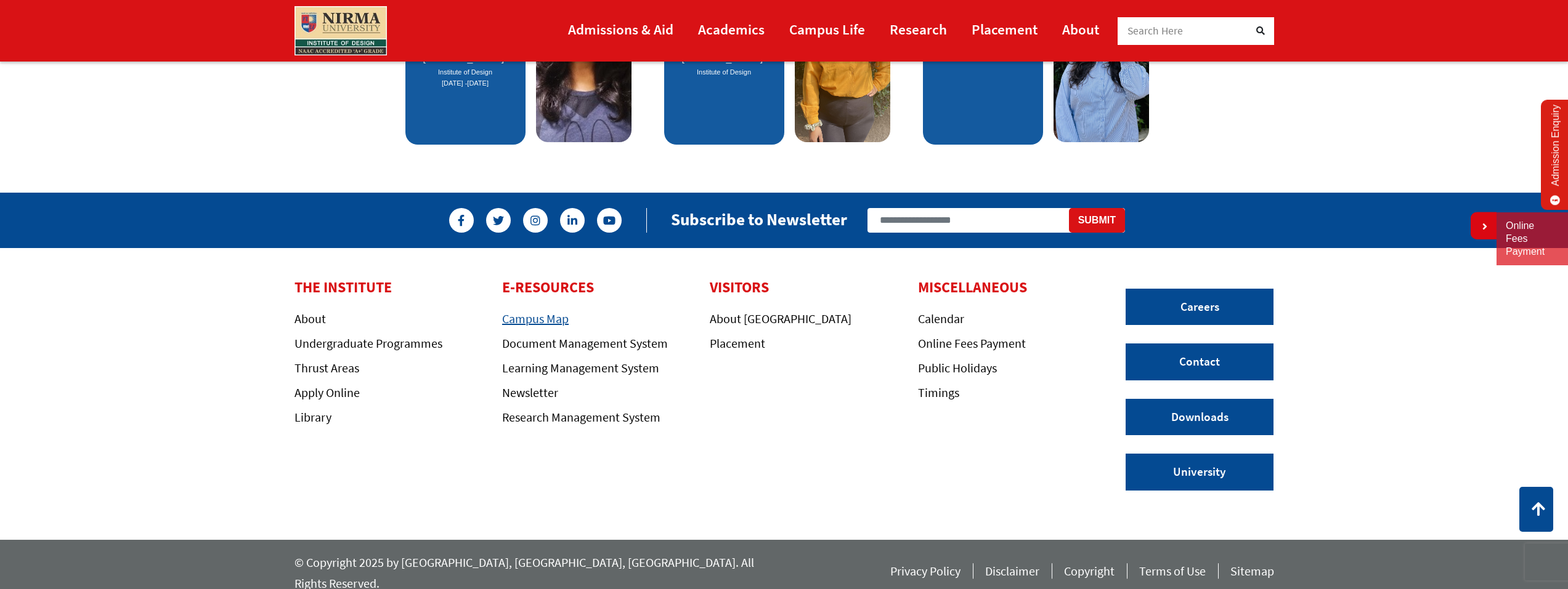
click at [549, 321] on link "Campus Map" at bounding box center [535, 318] width 66 height 16
